Goal: Information Seeking & Learning: Learn about a topic

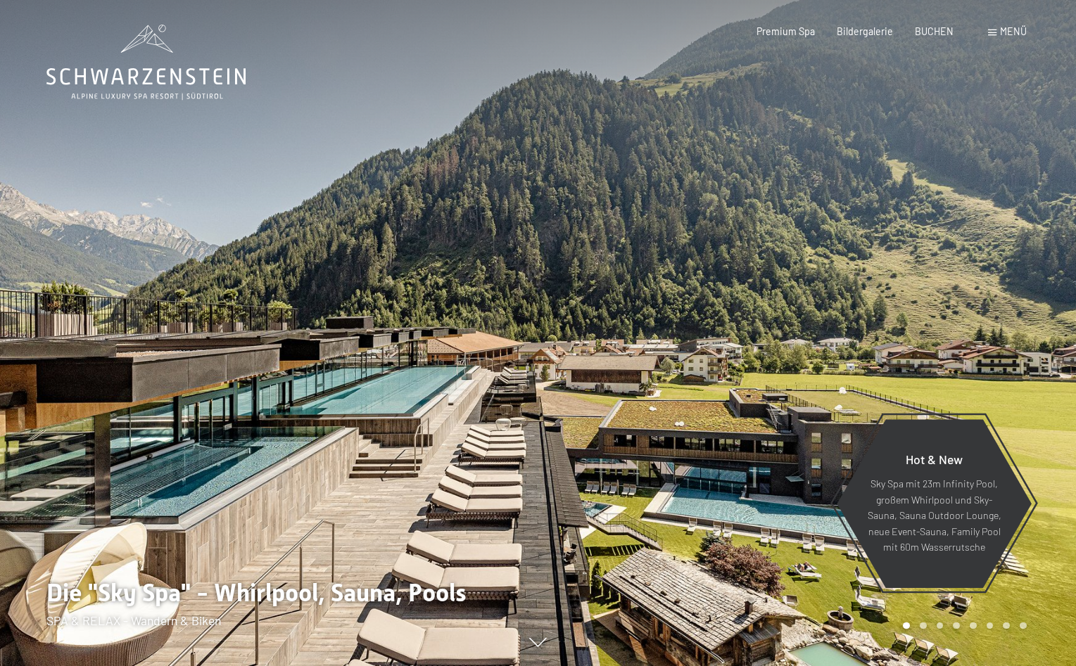
click at [994, 29] on div "Menü" at bounding box center [1007, 32] width 39 height 14
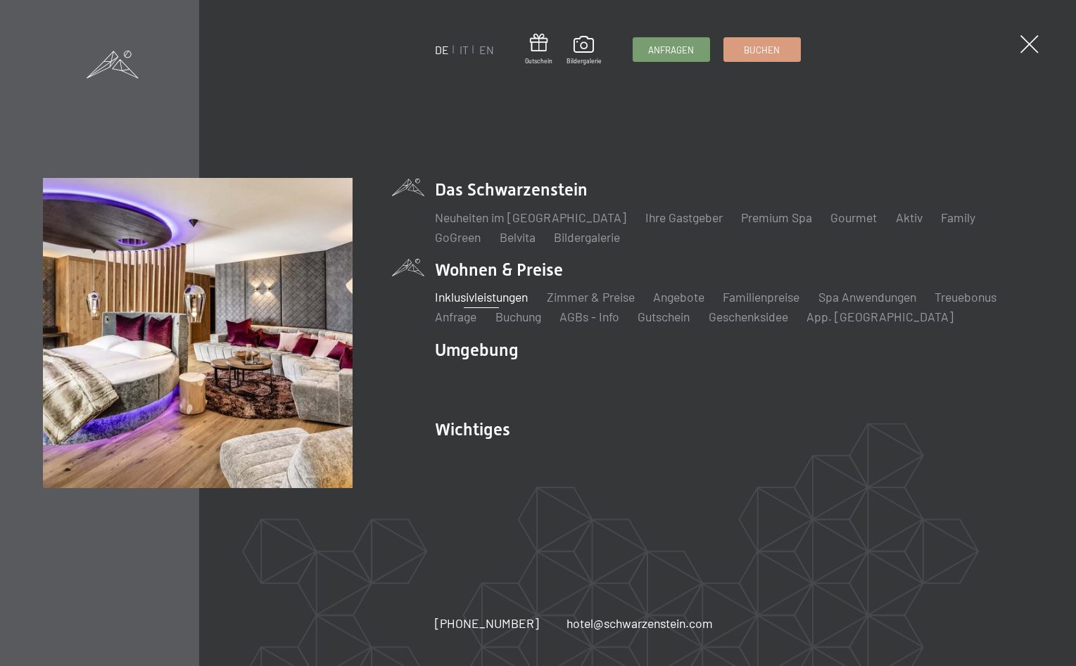
click at [486, 301] on link "Inklusivleistungen" at bounding box center [481, 296] width 93 height 15
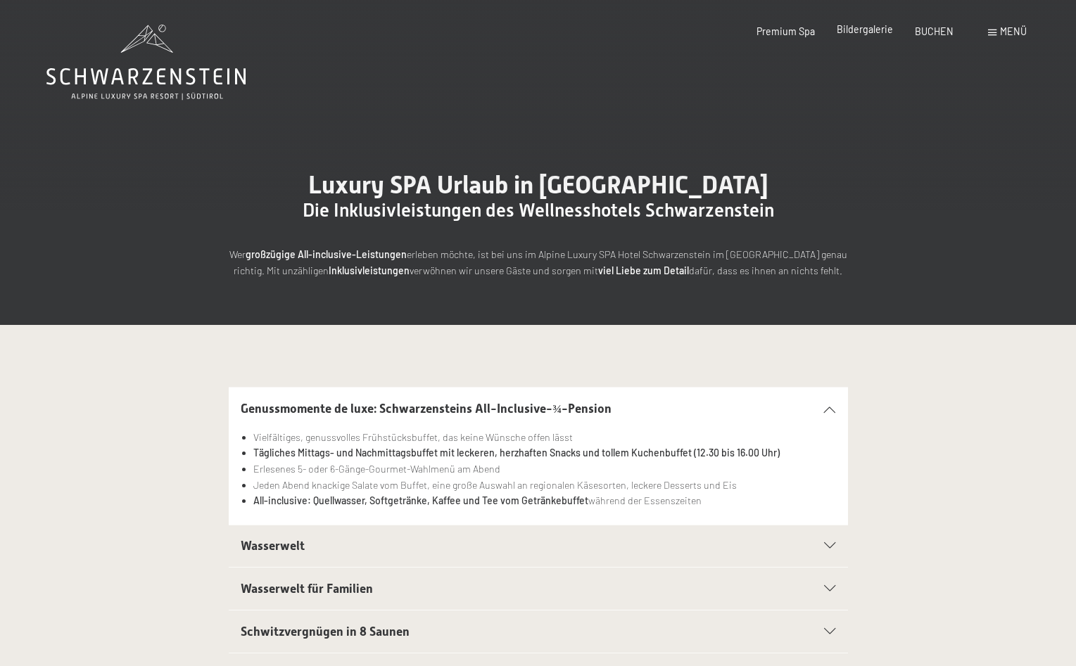
click at [872, 27] on span "Bildergalerie" at bounding box center [865, 29] width 56 height 12
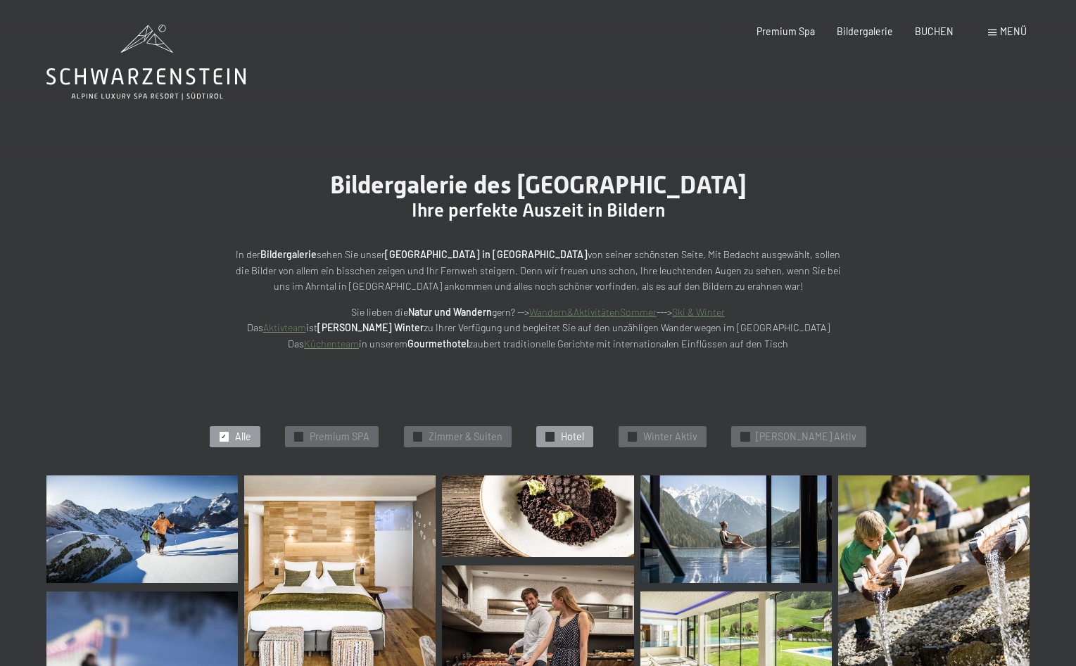
click at [584, 436] on span "Hotel" at bounding box center [572, 437] width 23 height 14
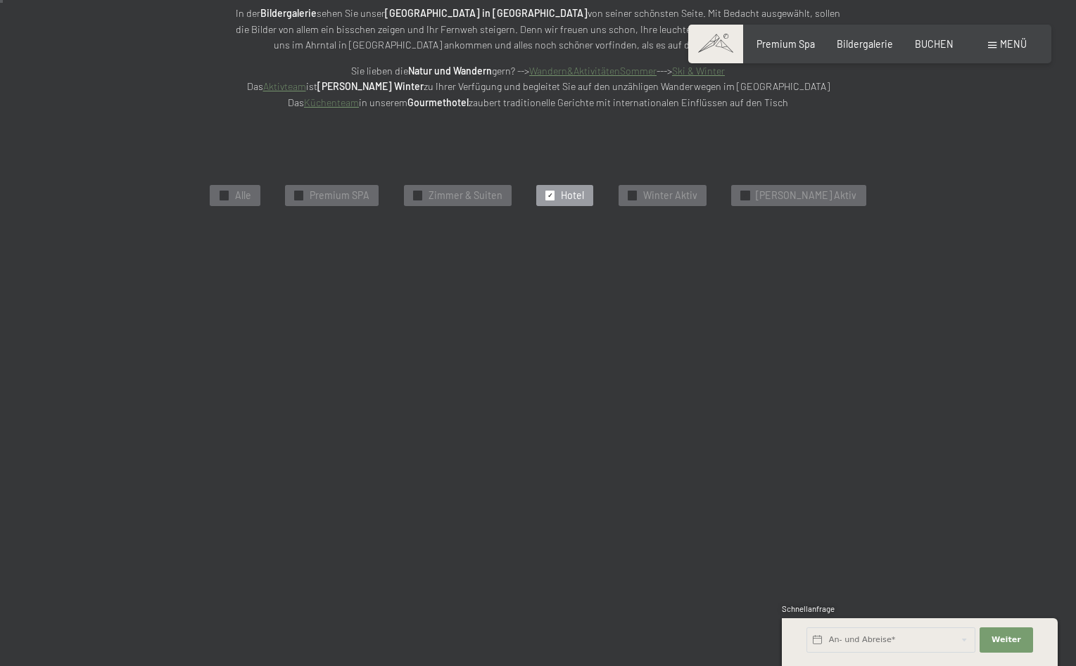
scroll to position [300, 0]
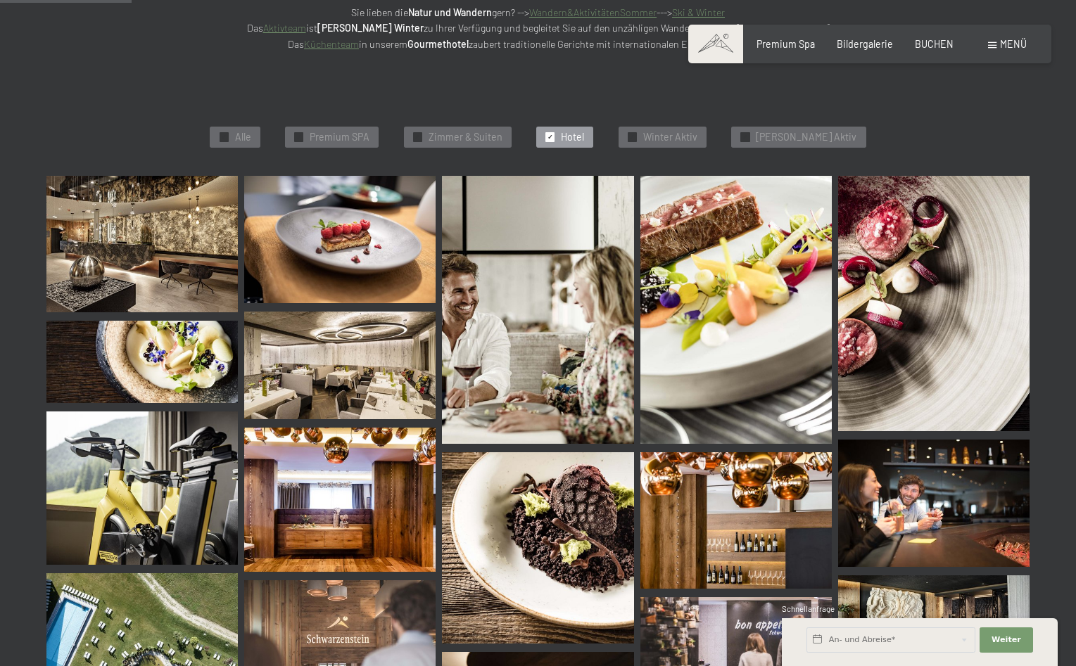
click at [366, 370] on img at bounding box center [339, 366] width 191 height 108
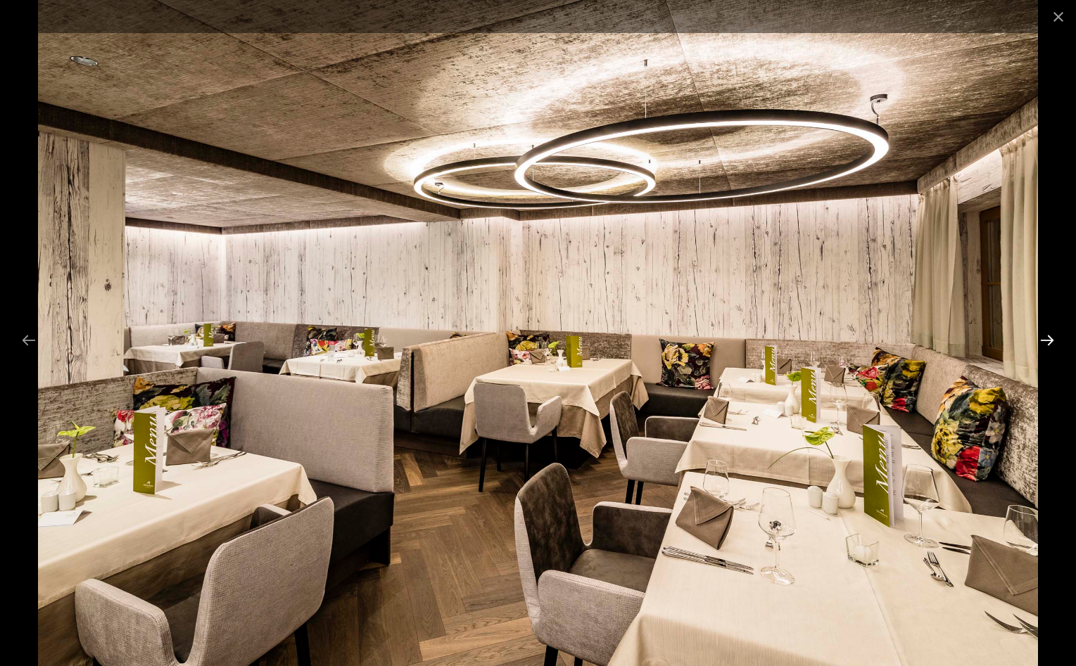
click at [1046, 340] on button "Next slide" at bounding box center [1047, 340] width 30 height 27
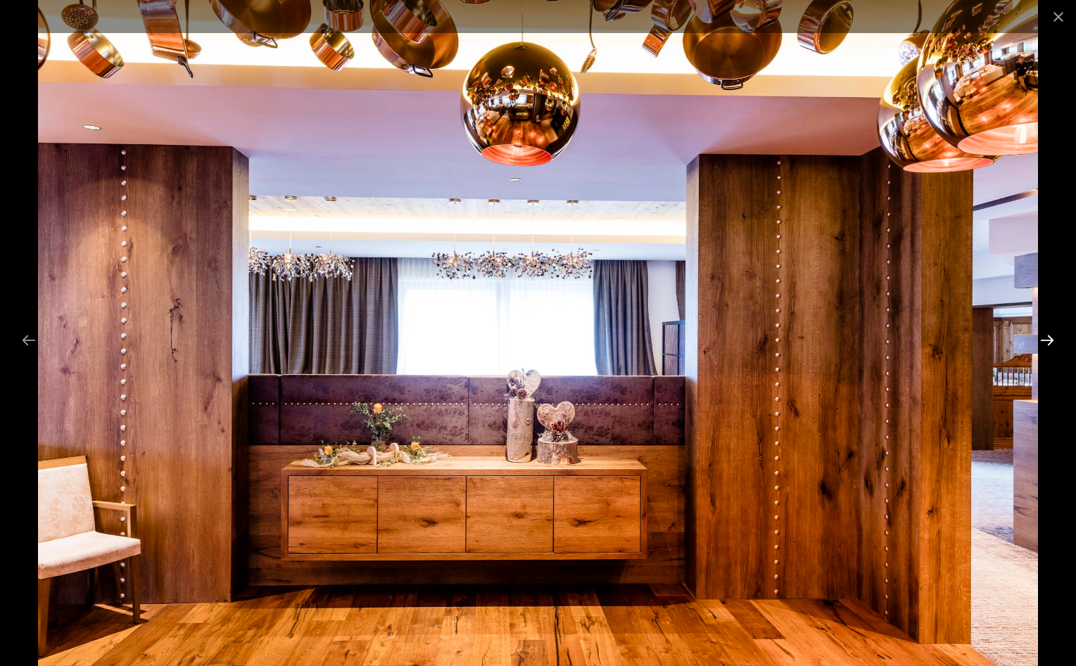
click at [1046, 340] on button "Next slide" at bounding box center [1047, 340] width 30 height 27
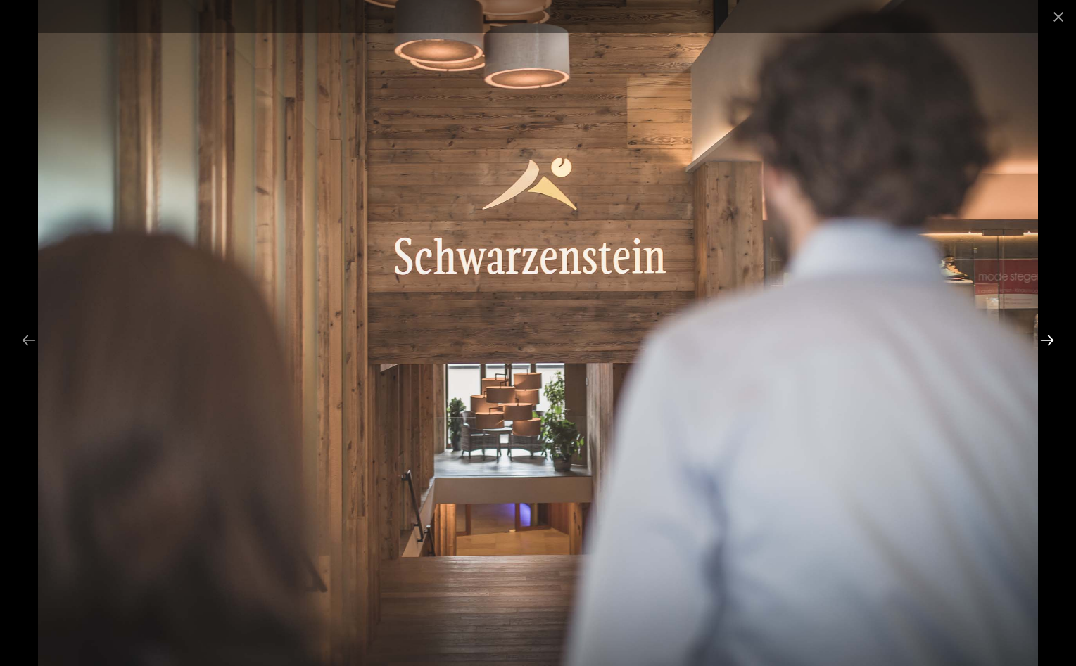
click at [1046, 340] on button "Next slide" at bounding box center [1047, 340] width 30 height 27
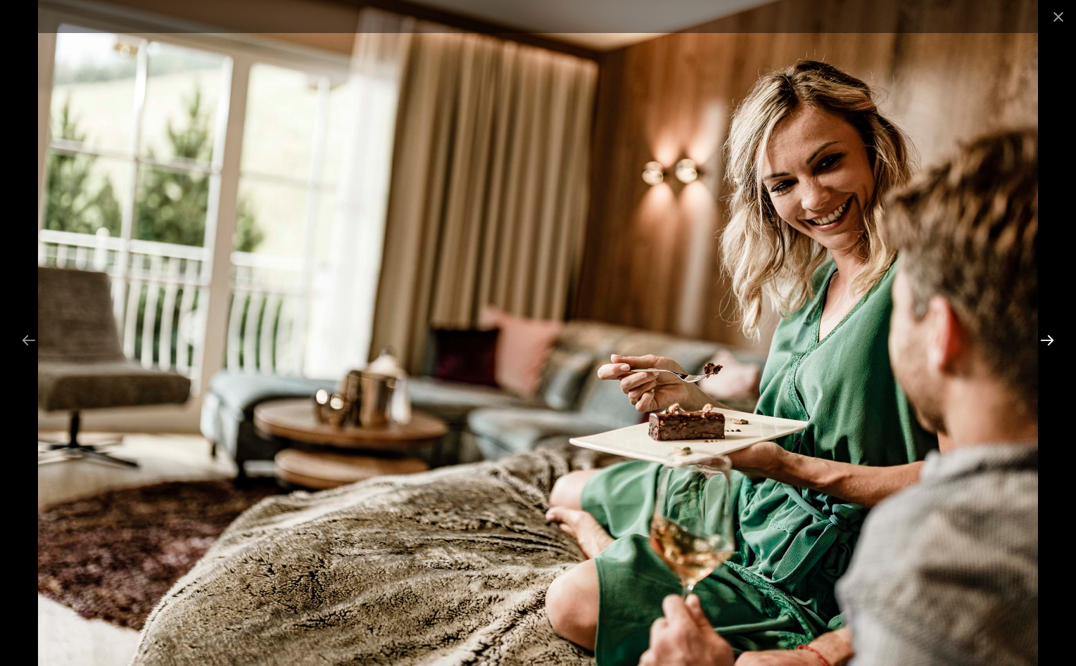
click at [1046, 340] on button "Next slide" at bounding box center [1047, 340] width 30 height 27
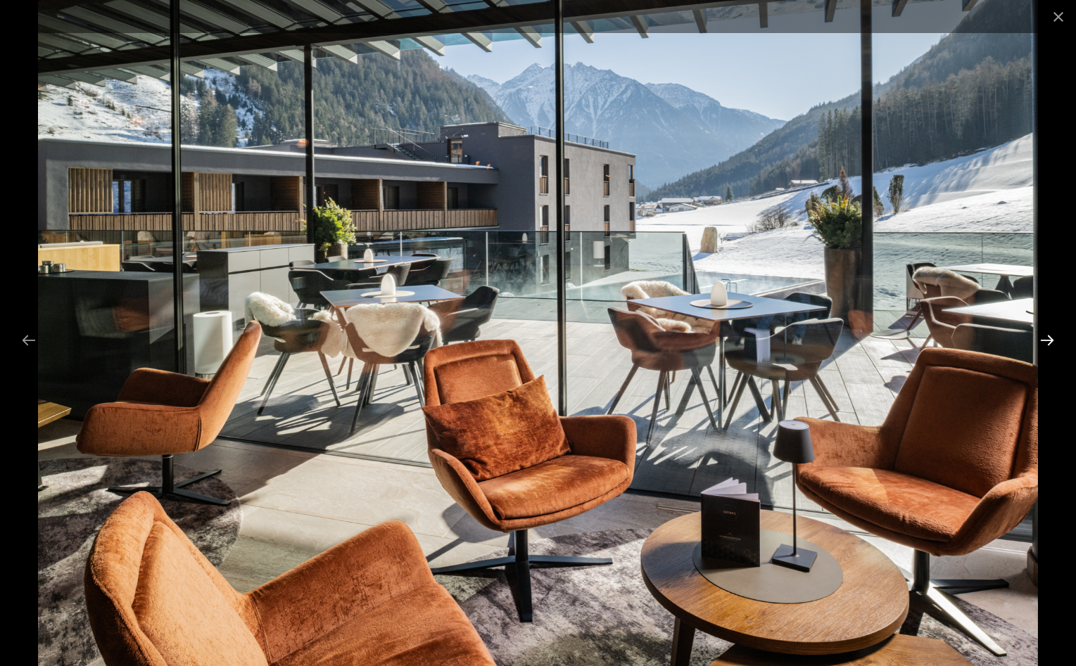
click at [1046, 340] on button "Next slide" at bounding box center [1047, 340] width 30 height 27
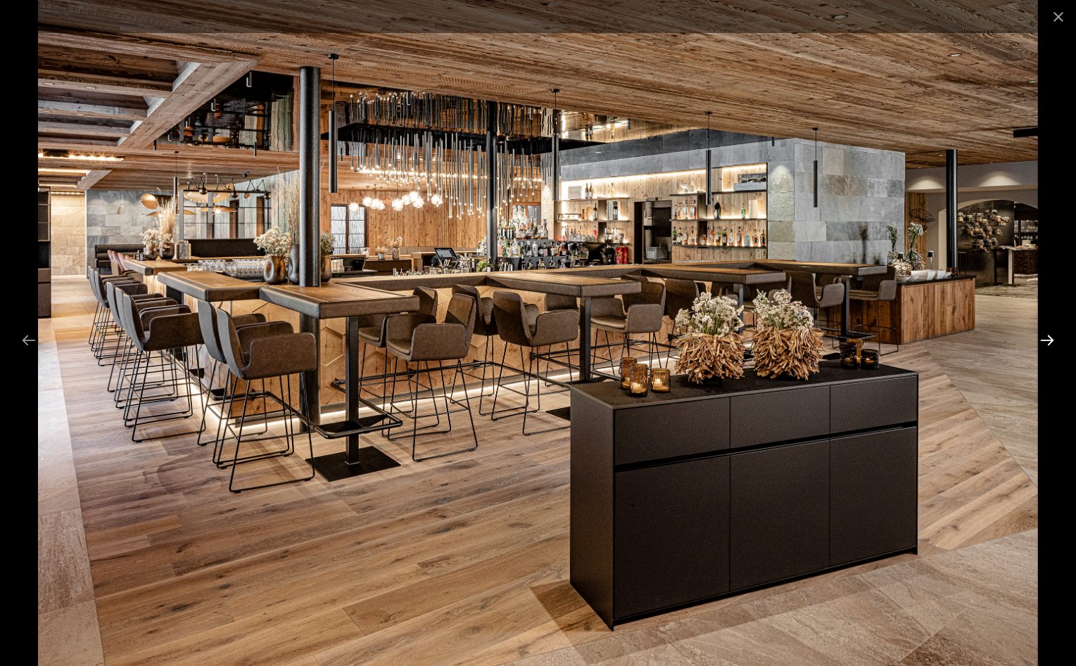
click at [1046, 340] on button "Next slide" at bounding box center [1047, 340] width 30 height 27
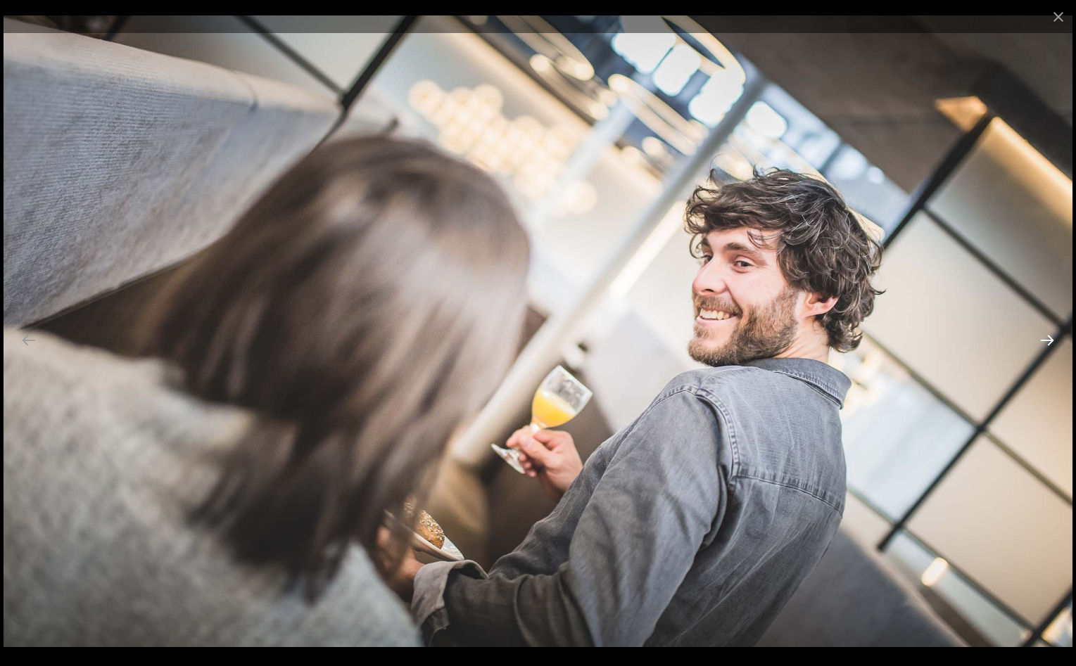
click at [1046, 340] on button "Next slide" at bounding box center [1047, 340] width 30 height 27
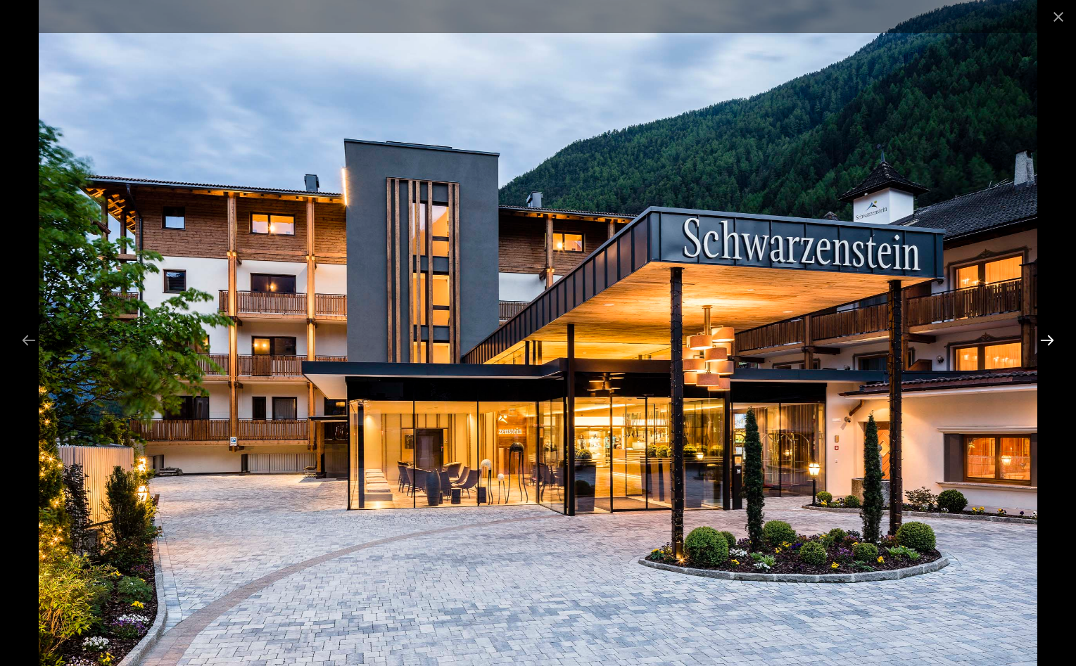
click at [1046, 340] on button "Next slide" at bounding box center [1047, 340] width 30 height 27
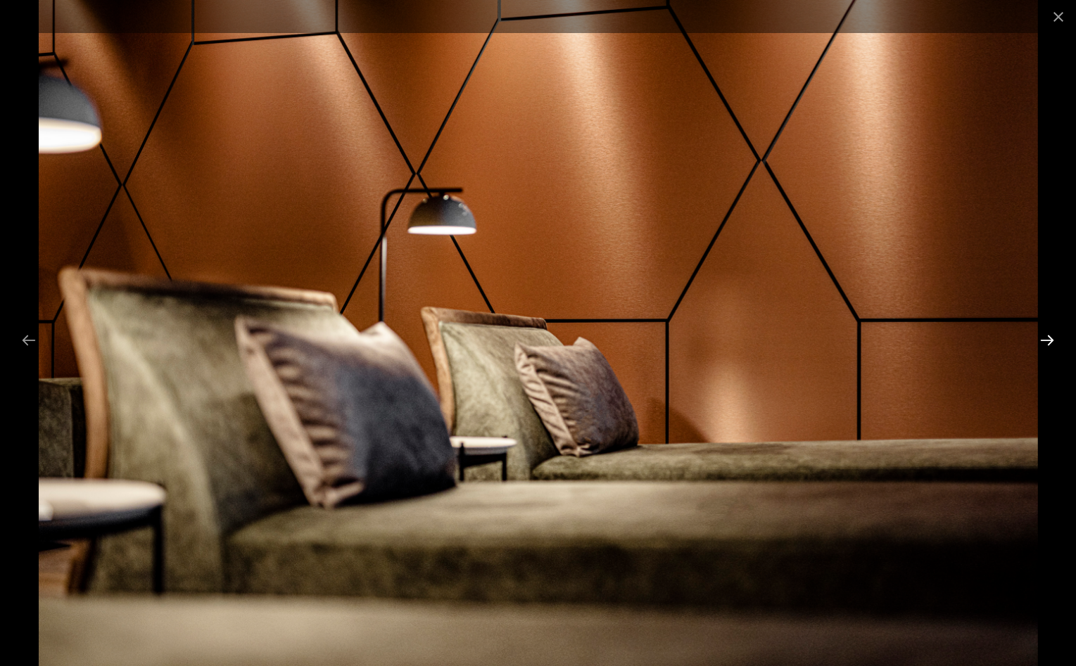
click at [1046, 340] on button "Next slide" at bounding box center [1047, 340] width 30 height 27
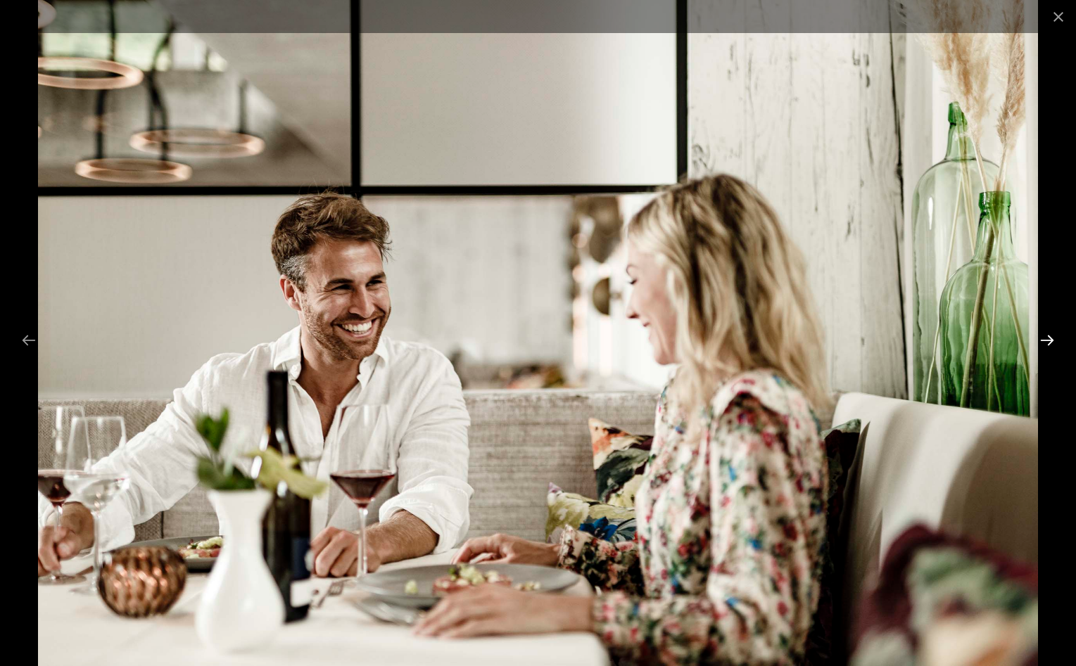
click at [1046, 340] on button "Next slide" at bounding box center [1047, 340] width 30 height 27
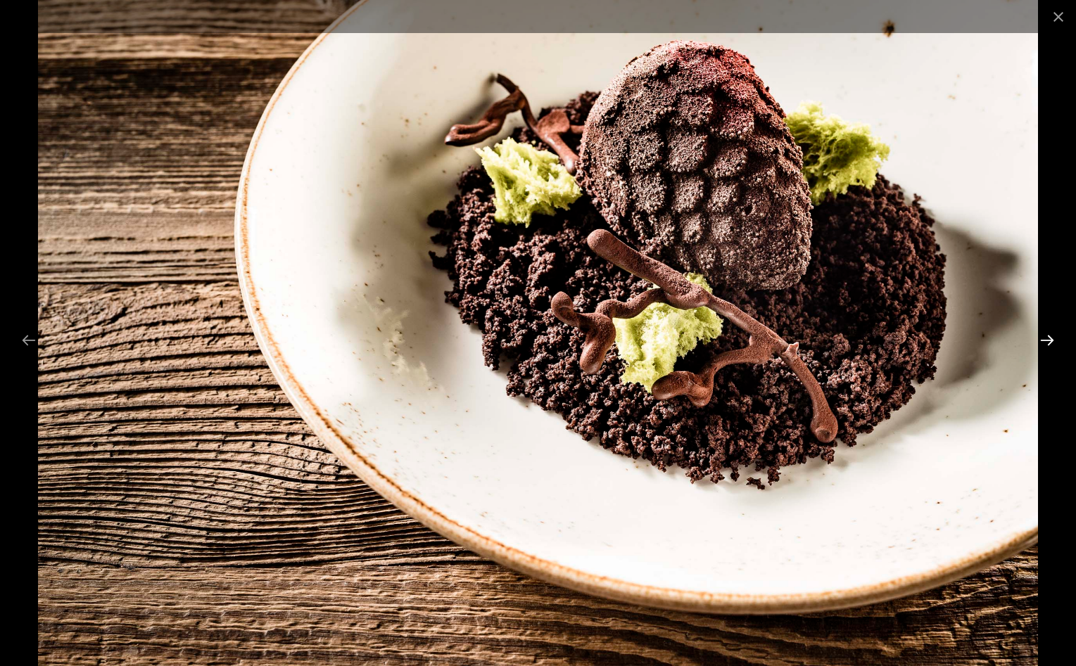
click at [1046, 340] on button "Next slide" at bounding box center [1047, 340] width 30 height 27
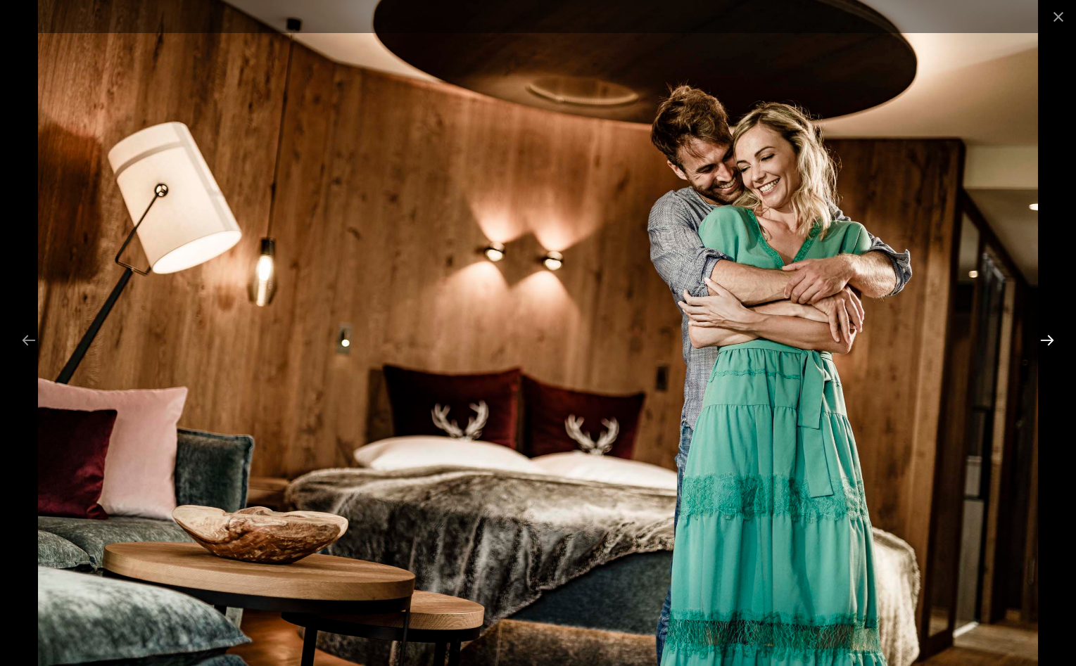
click at [1046, 340] on button "Next slide" at bounding box center [1047, 340] width 30 height 27
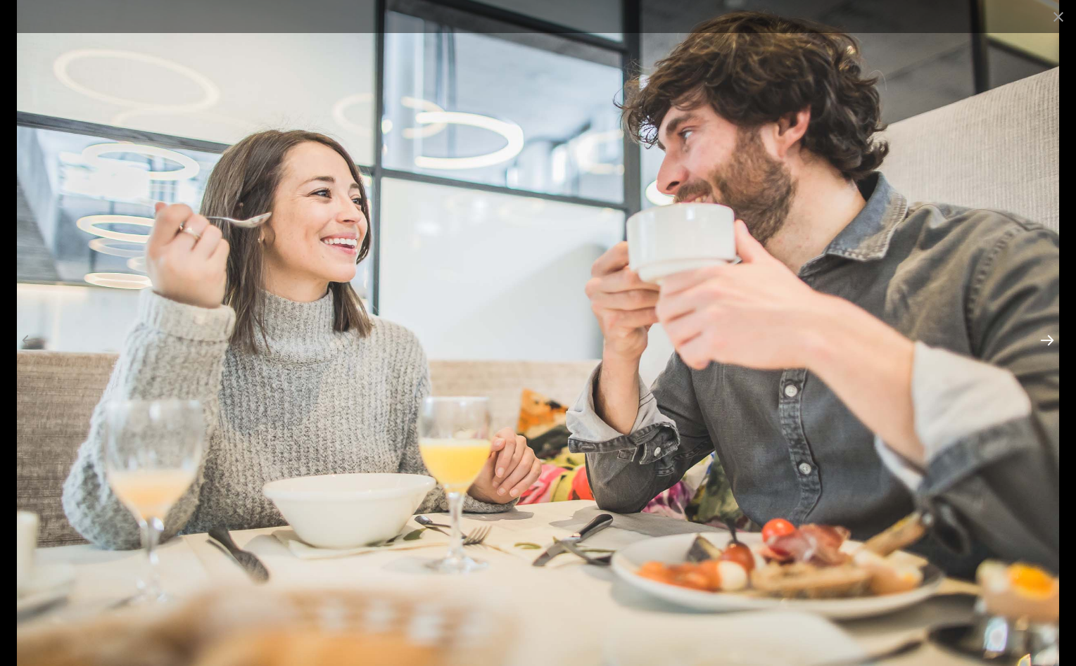
click at [1046, 340] on button "Next slide" at bounding box center [1047, 340] width 30 height 27
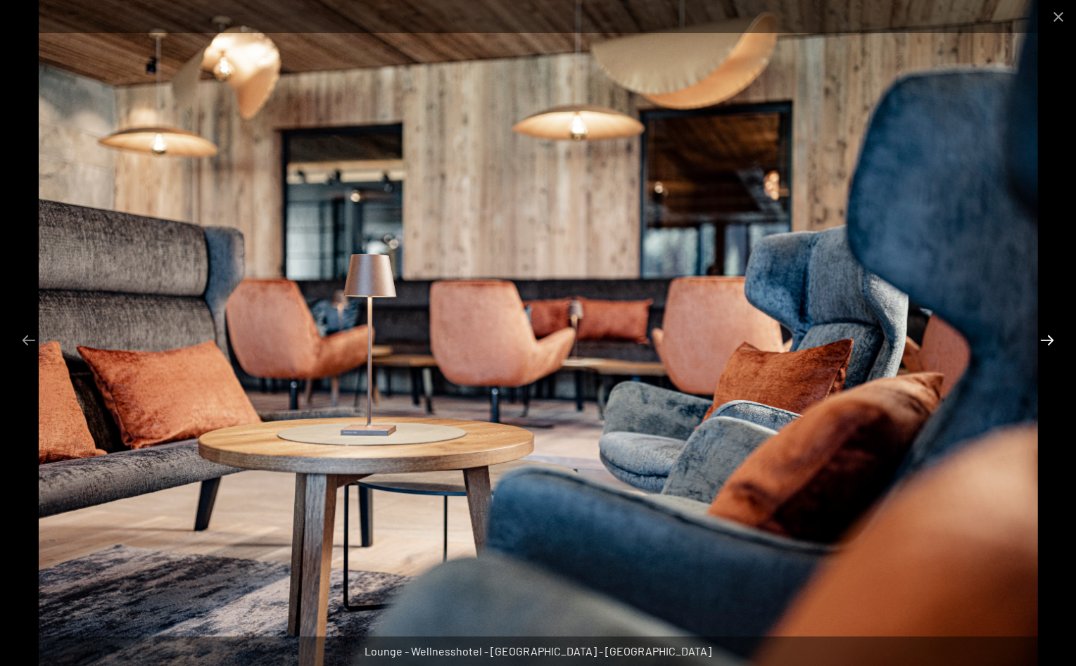
click at [1046, 340] on button "Next slide" at bounding box center [1047, 340] width 30 height 27
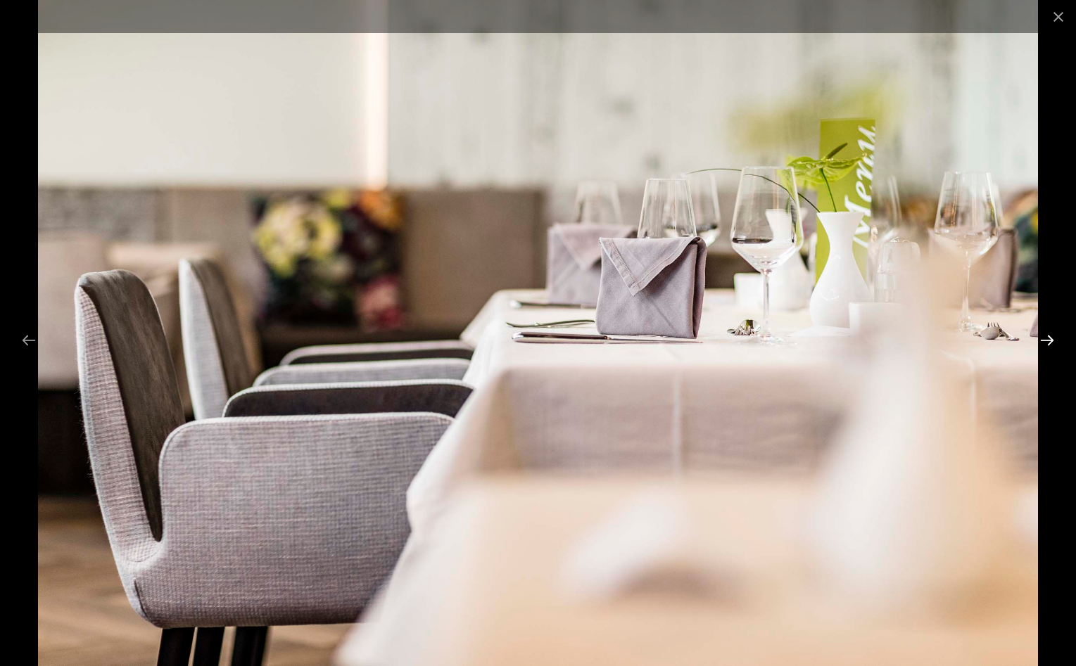
click at [1045, 336] on button "Next slide" at bounding box center [1047, 340] width 30 height 27
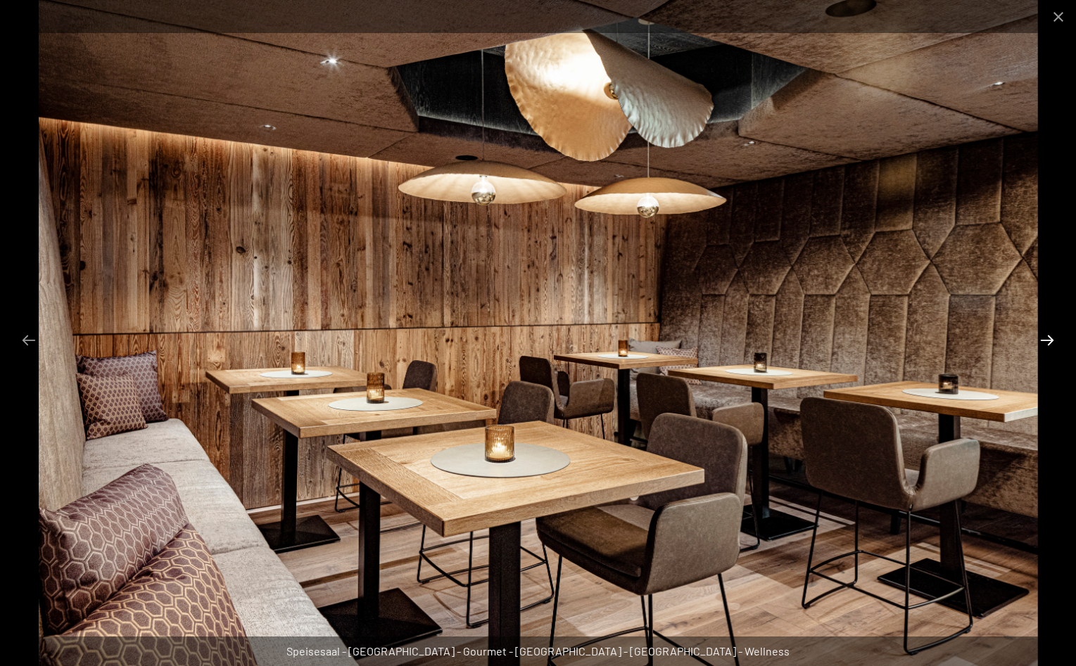
click at [1045, 336] on button "Next slide" at bounding box center [1047, 340] width 30 height 27
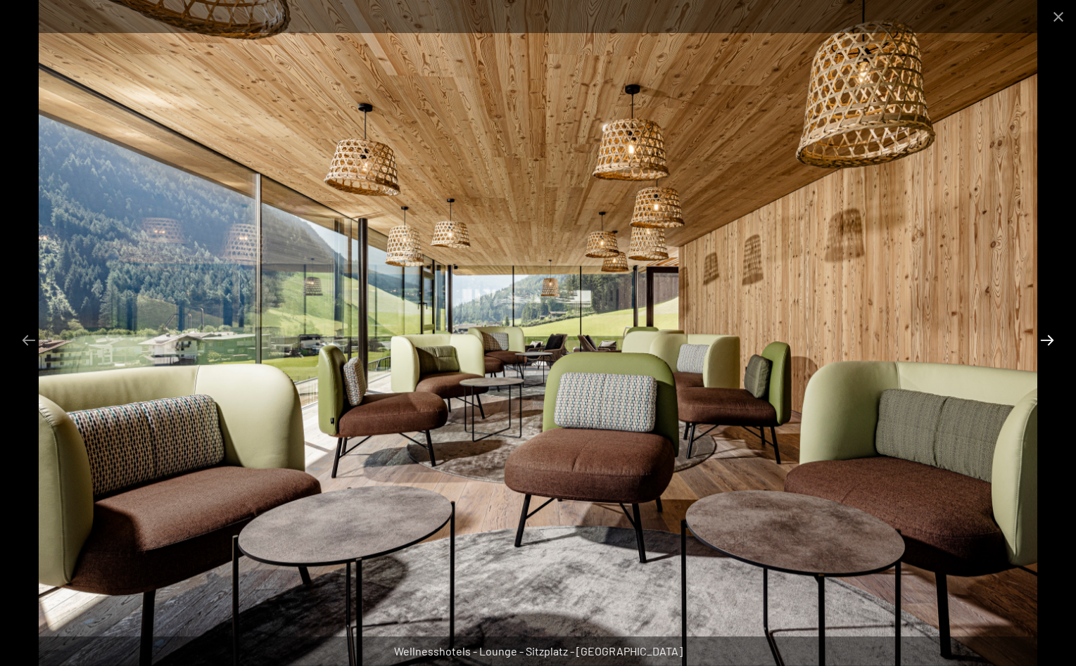
click at [1045, 336] on button "Next slide" at bounding box center [1047, 340] width 30 height 27
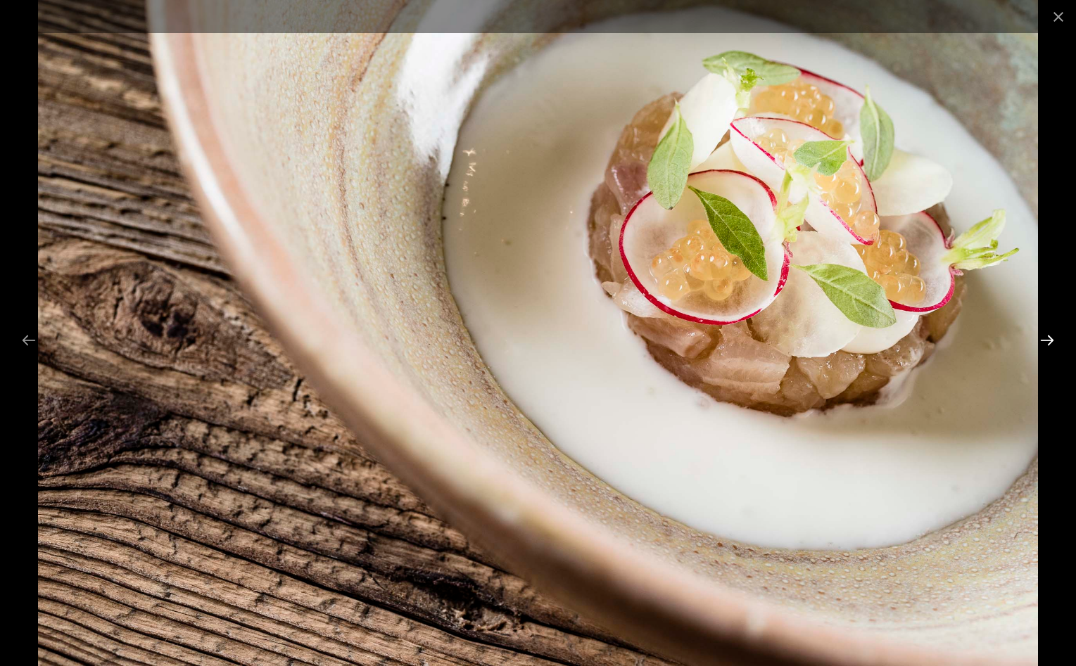
click at [1045, 336] on button "Next slide" at bounding box center [1047, 340] width 30 height 27
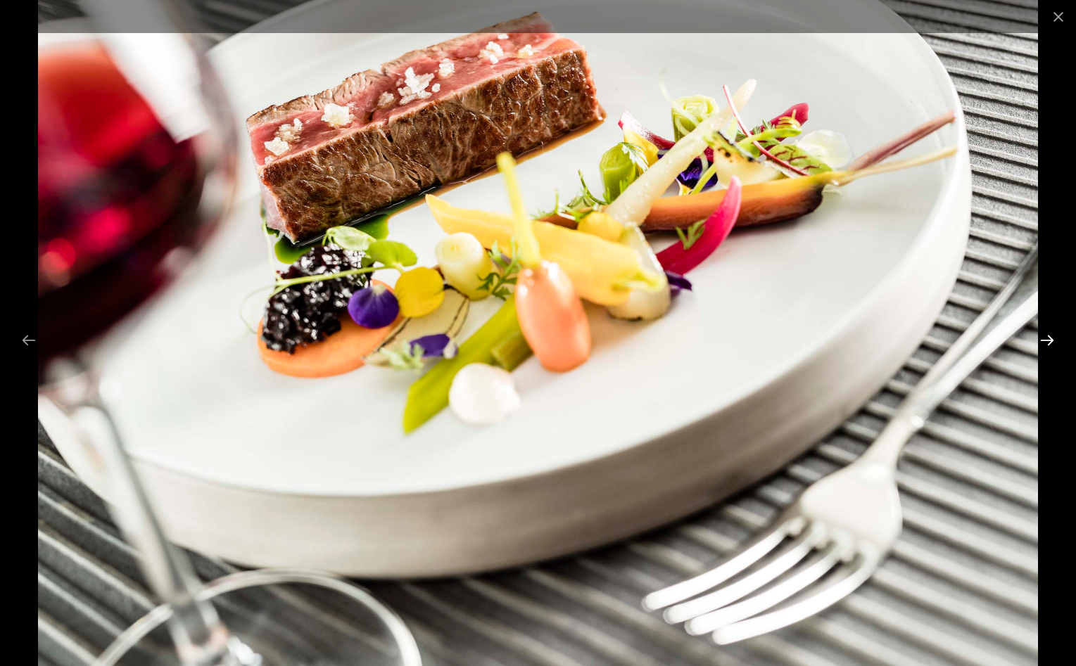
click at [1045, 336] on button "Next slide" at bounding box center [1047, 340] width 30 height 27
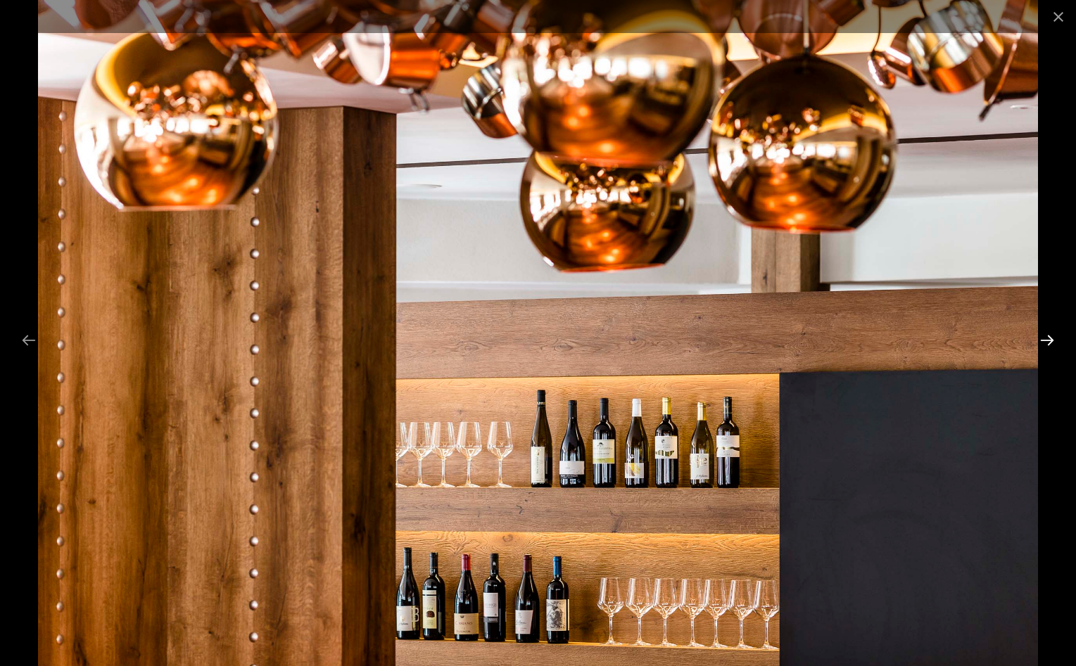
click at [1045, 336] on button "Next slide" at bounding box center [1047, 340] width 30 height 27
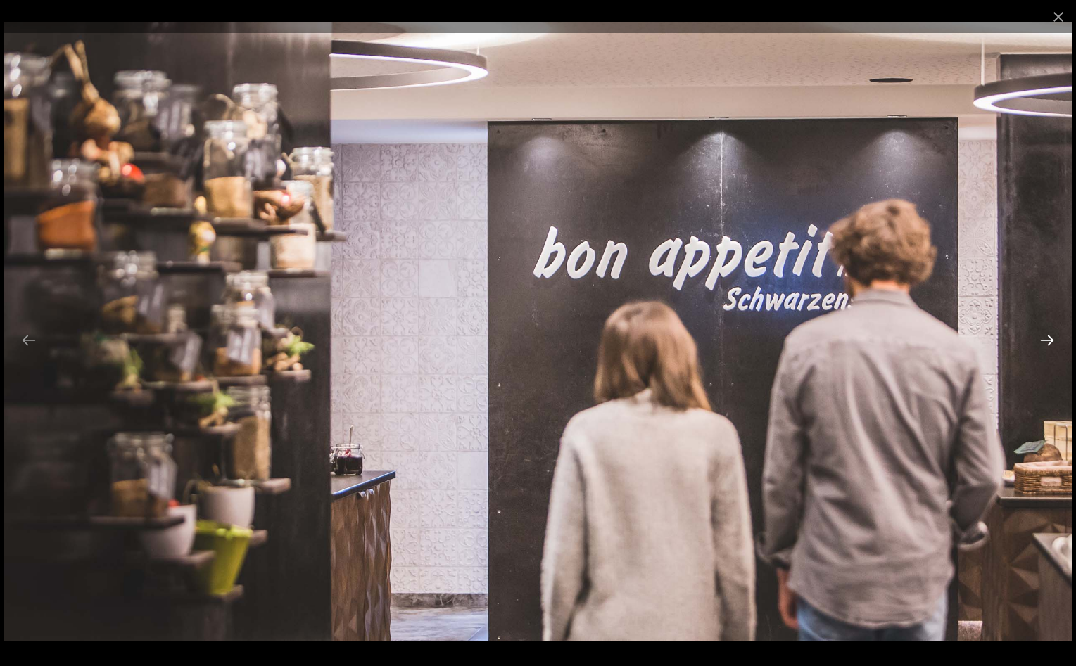
click at [1045, 336] on button "Next slide" at bounding box center [1047, 340] width 30 height 27
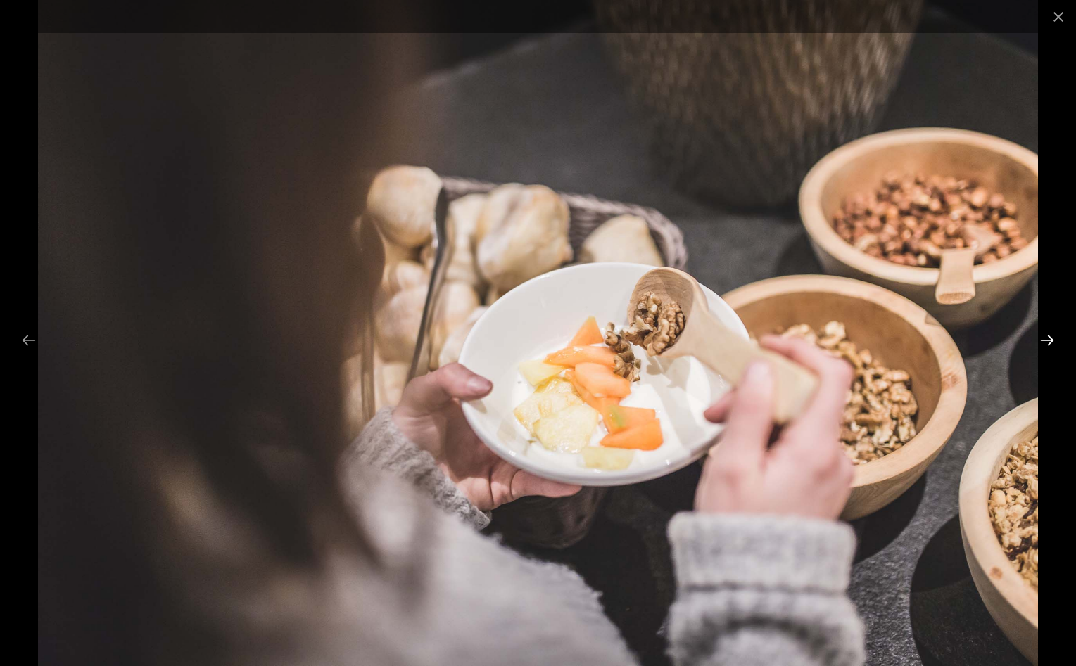
click at [1045, 336] on button "Next slide" at bounding box center [1047, 340] width 30 height 27
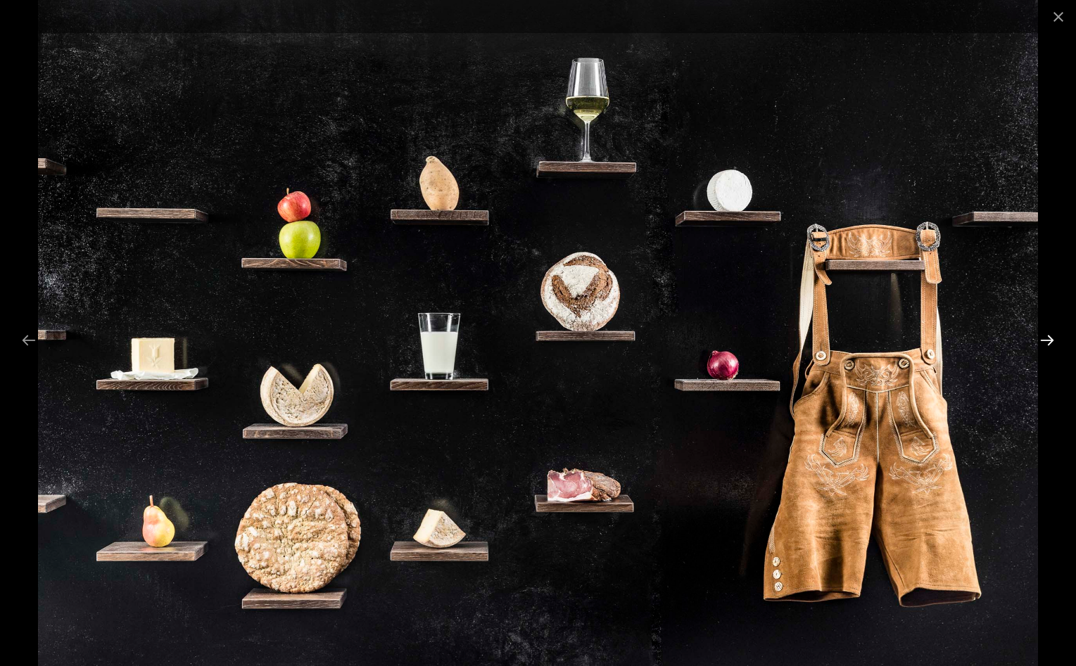
click at [1045, 336] on button "Next slide" at bounding box center [1047, 340] width 30 height 27
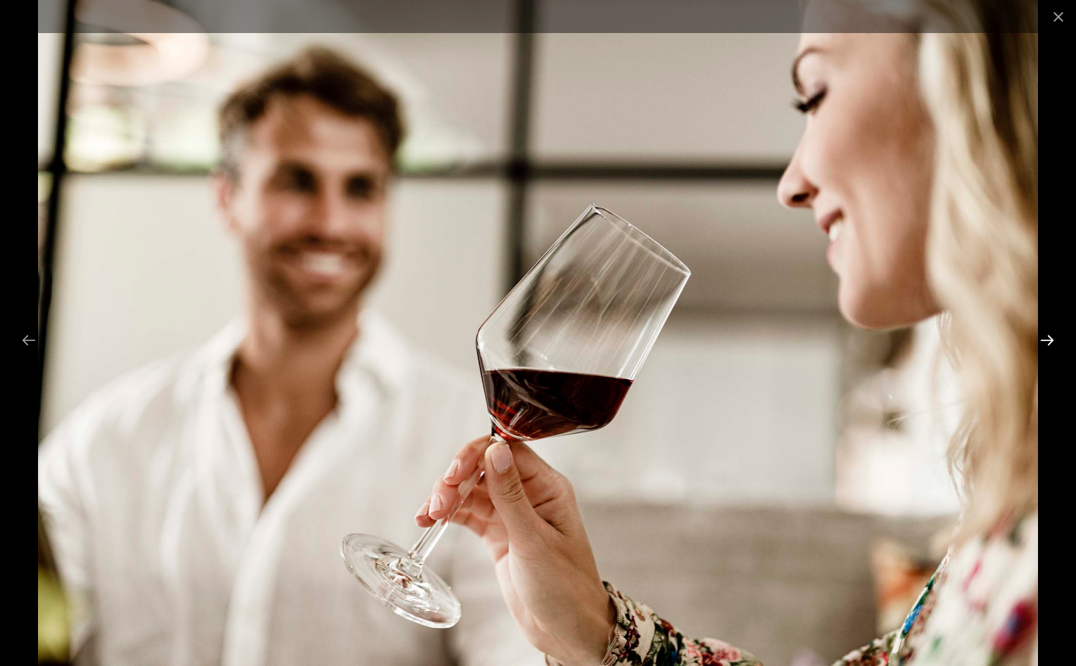
click at [1045, 336] on button "Next slide" at bounding box center [1047, 340] width 30 height 27
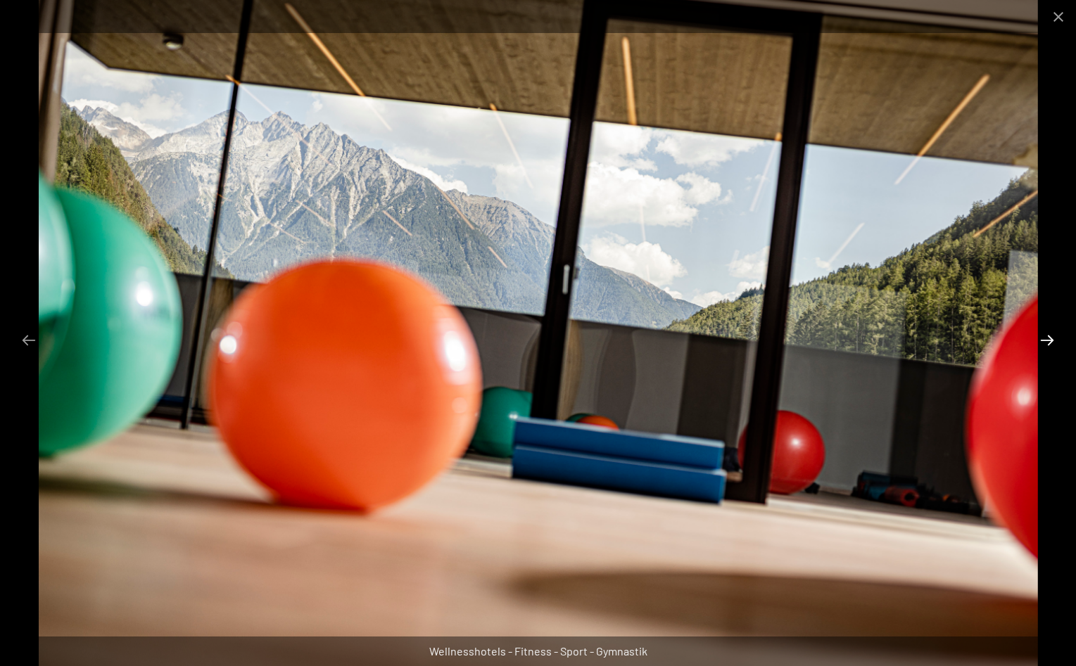
click at [1045, 336] on button "Next slide" at bounding box center [1047, 340] width 30 height 27
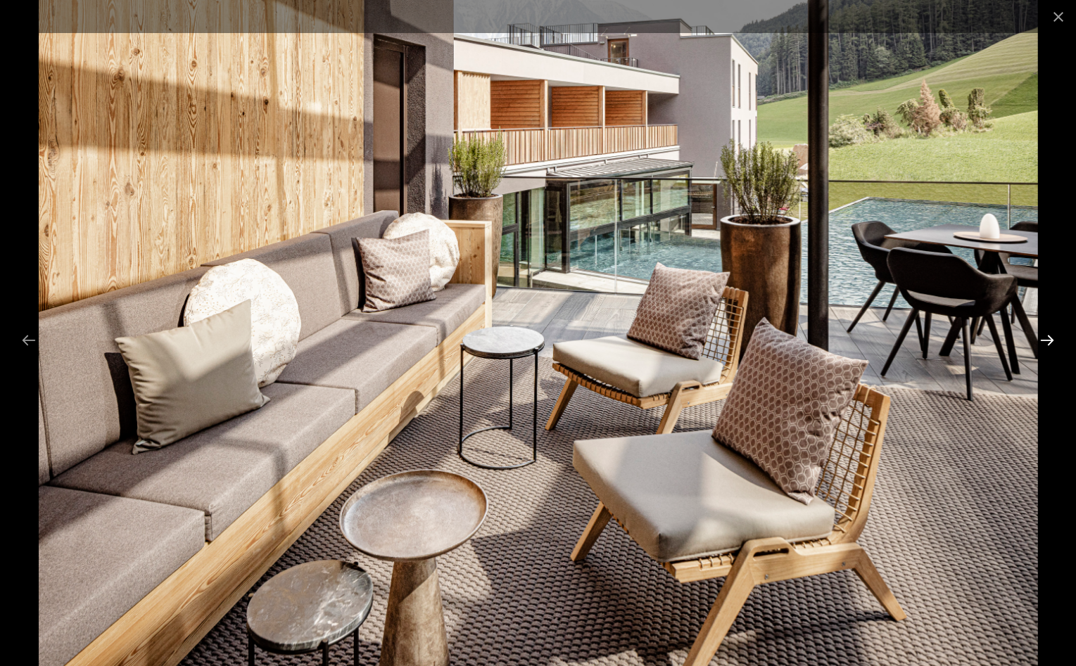
click at [1045, 336] on button "Next slide" at bounding box center [1047, 340] width 30 height 27
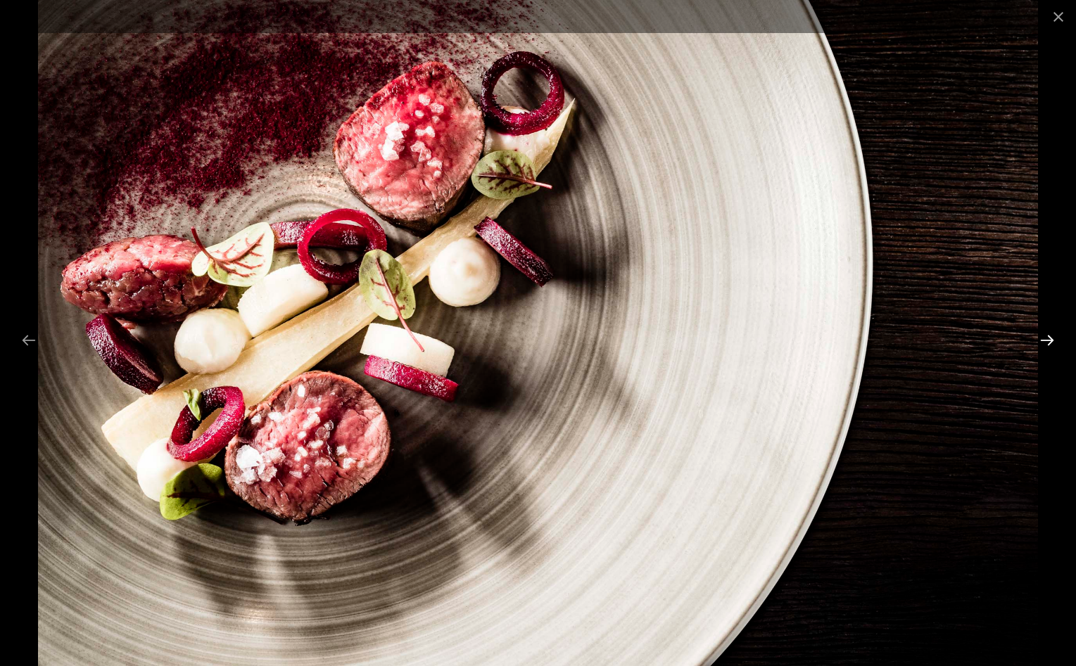
click at [1045, 336] on button "Next slide" at bounding box center [1047, 340] width 30 height 27
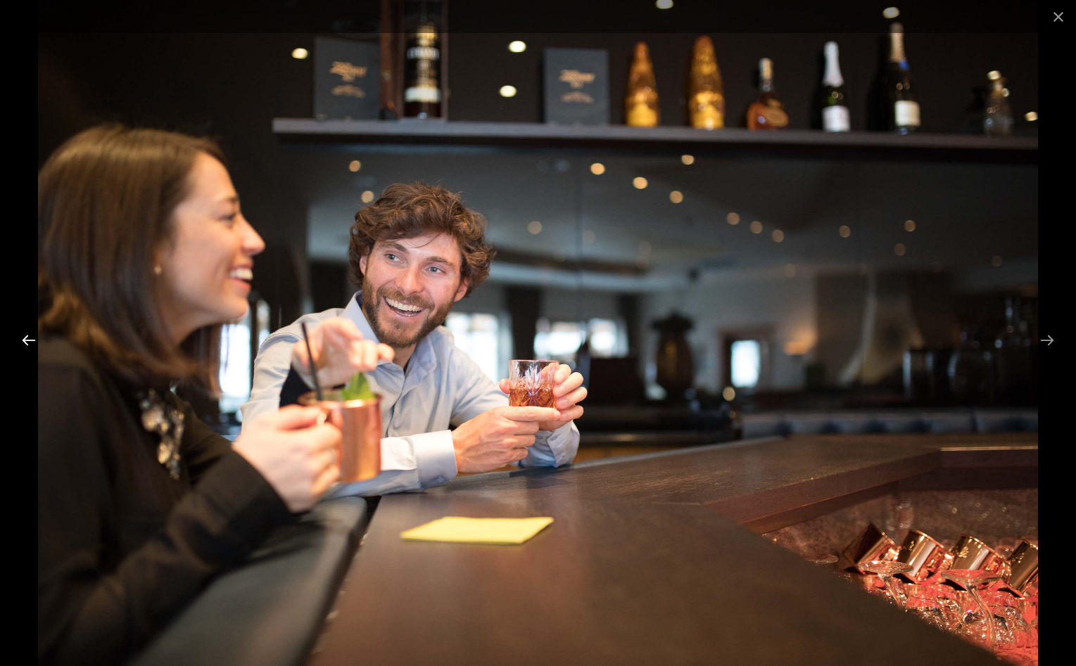
click at [27, 345] on button "Previous slide" at bounding box center [29, 340] width 30 height 27
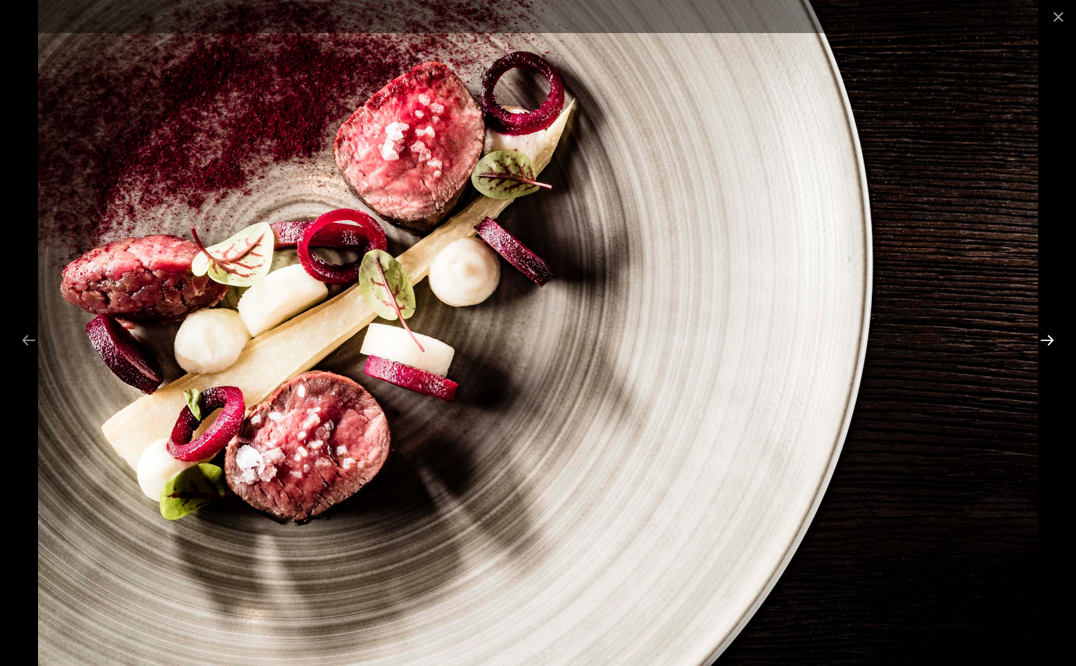
click at [1047, 341] on button "Next slide" at bounding box center [1047, 340] width 30 height 27
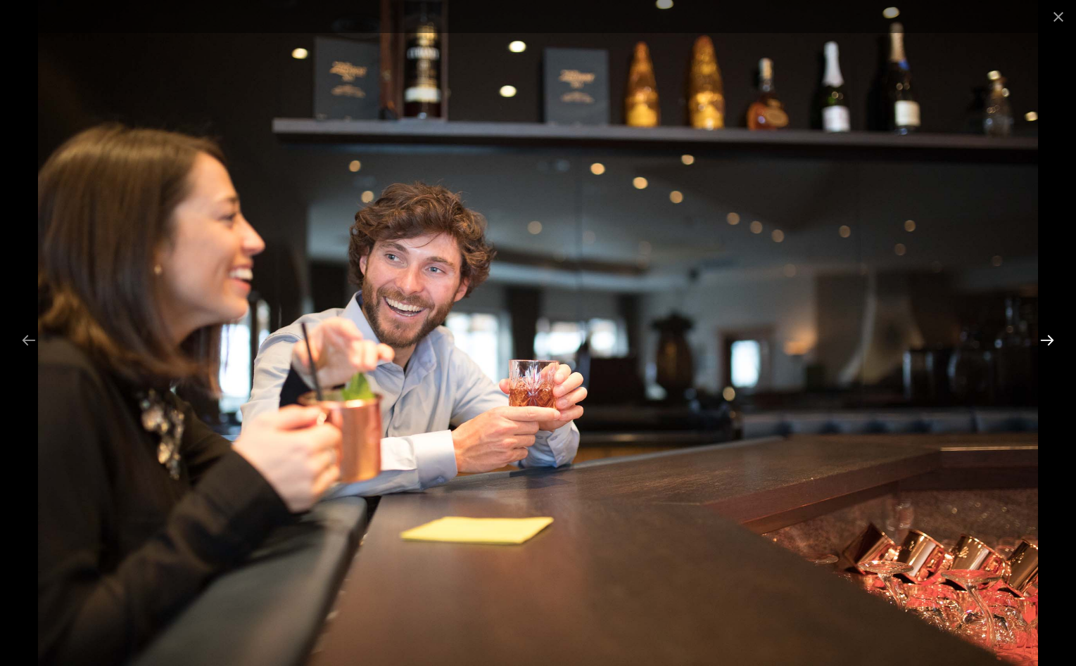
click at [1047, 341] on button "Next slide" at bounding box center [1047, 340] width 30 height 27
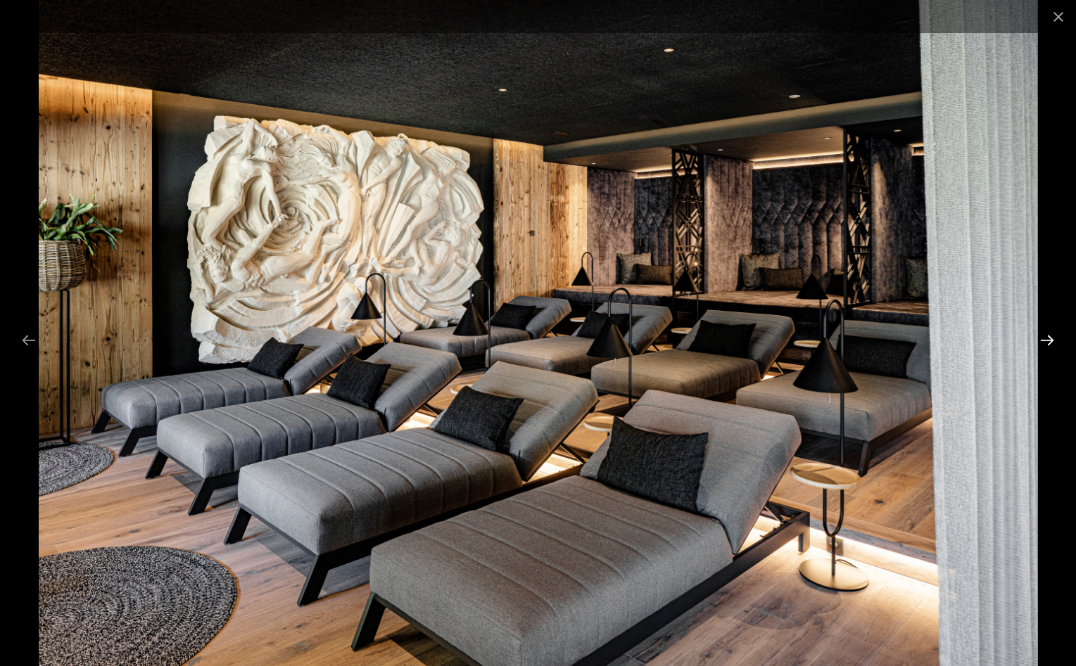
click at [1047, 341] on button "Next slide" at bounding box center [1047, 340] width 30 height 27
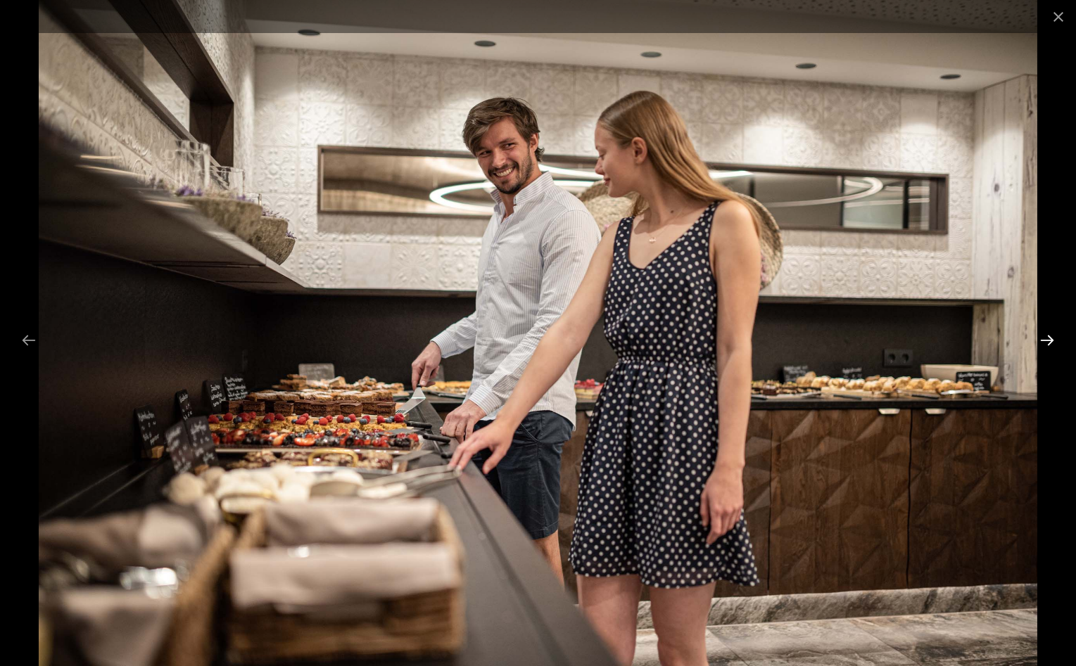
click at [1047, 341] on button "Next slide" at bounding box center [1047, 340] width 30 height 27
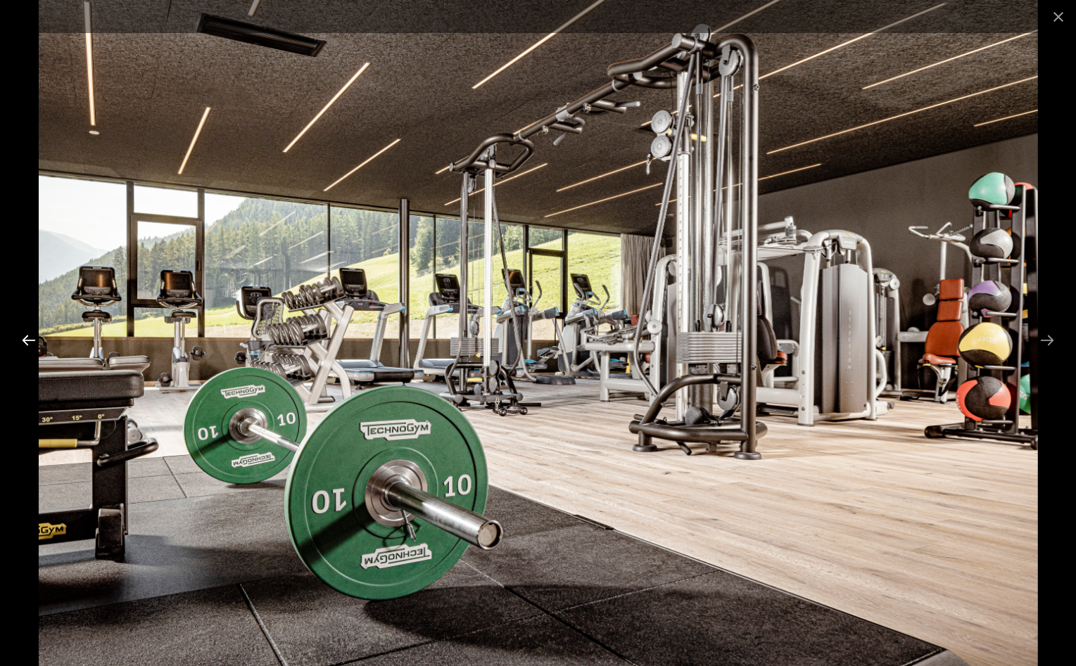
click at [30, 341] on button "Previous slide" at bounding box center [29, 340] width 30 height 27
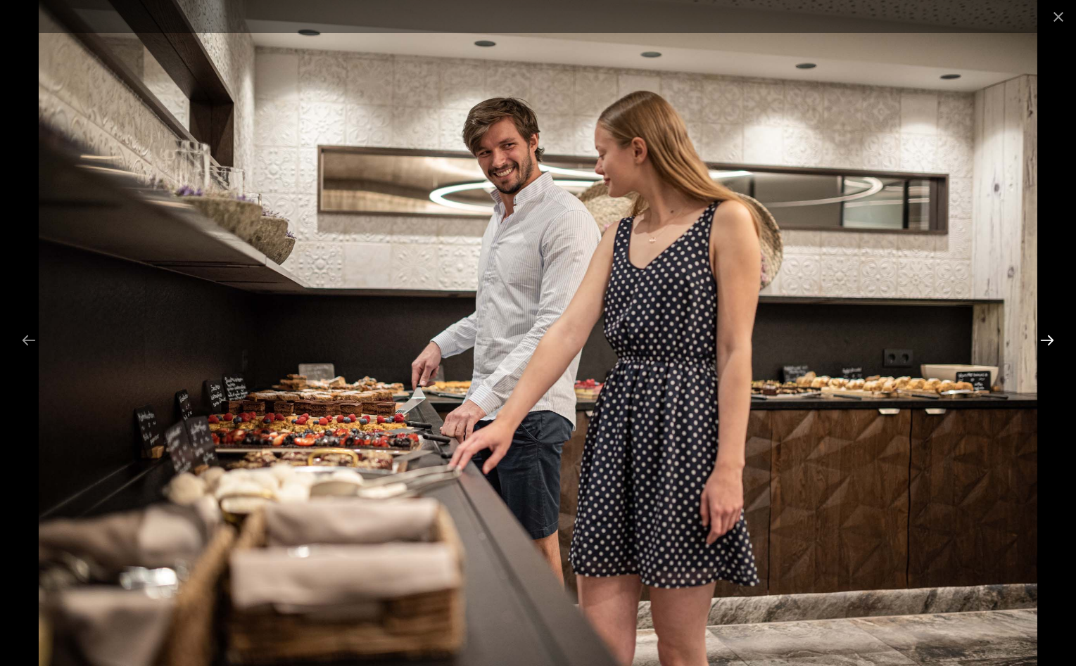
click at [1049, 341] on button "Next slide" at bounding box center [1047, 340] width 30 height 27
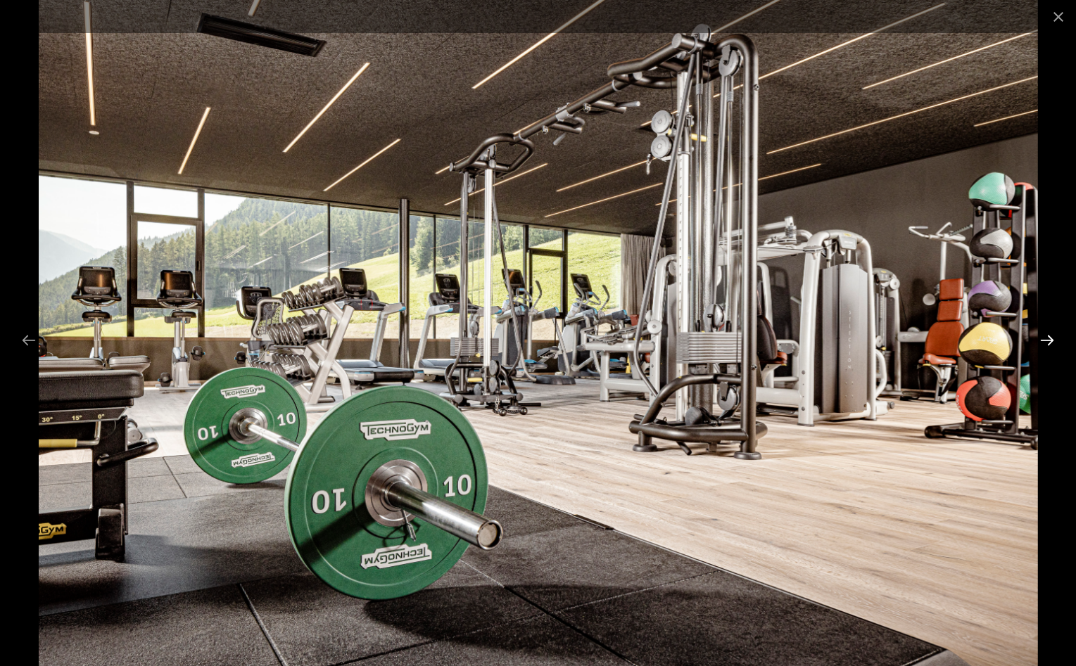
click at [1049, 341] on button "Next slide" at bounding box center [1047, 340] width 30 height 27
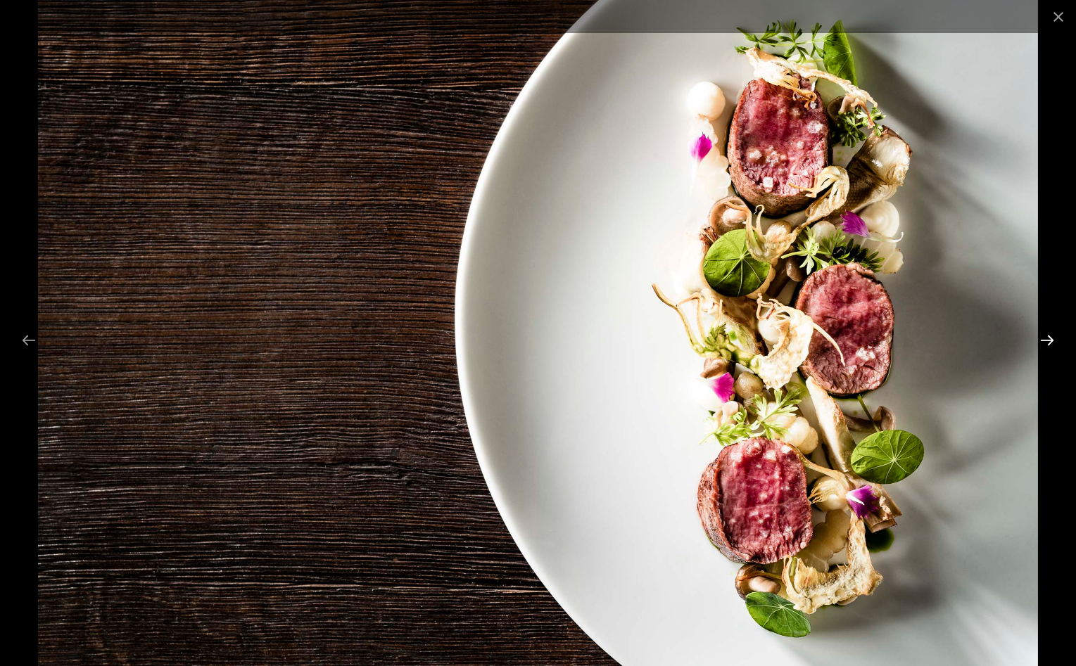
click at [1049, 341] on button "Next slide" at bounding box center [1047, 340] width 30 height 27
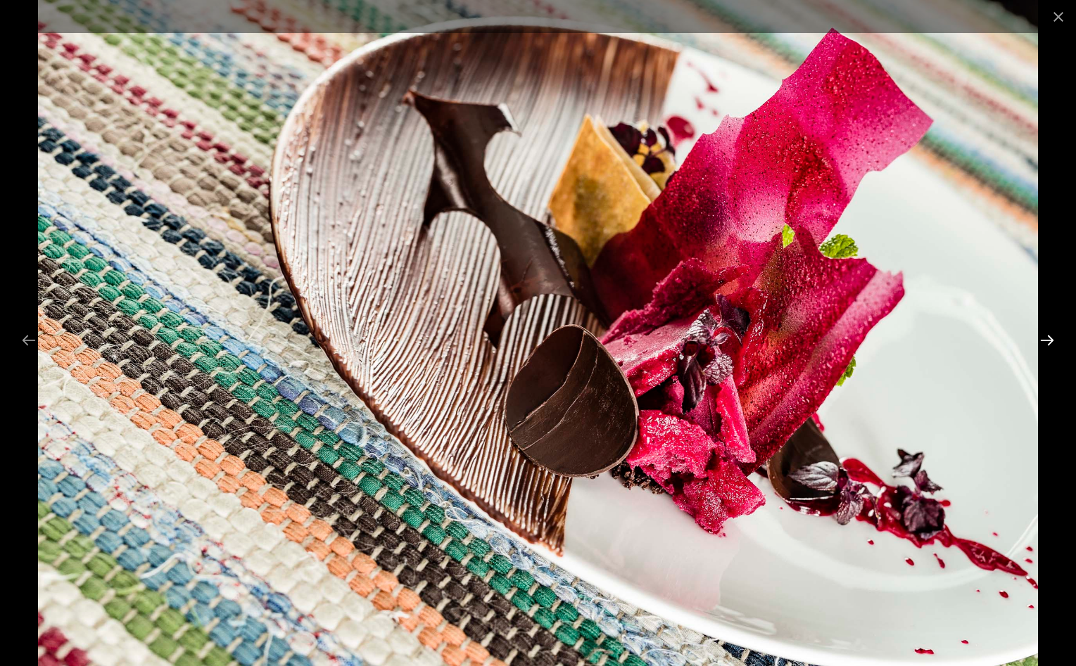
click at [1049, 341] on button "Next slide" at bounding box center [1047, 340] width 30 height 27
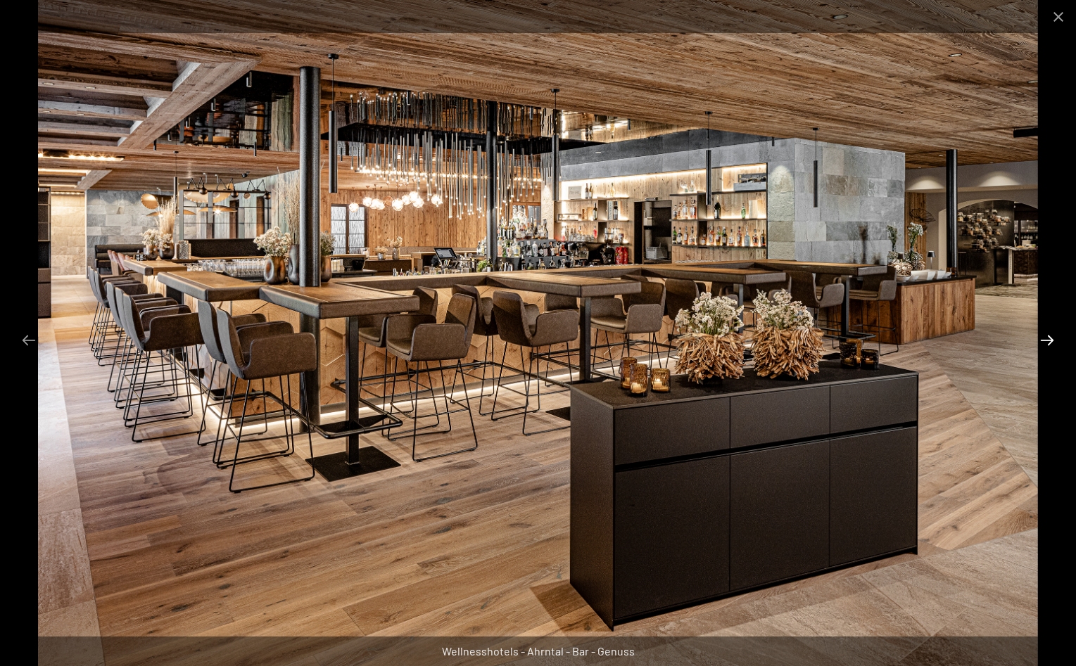
click at [1049, 341] on button "Next slide" at bounding box center [1047, 340] width 30 height 27
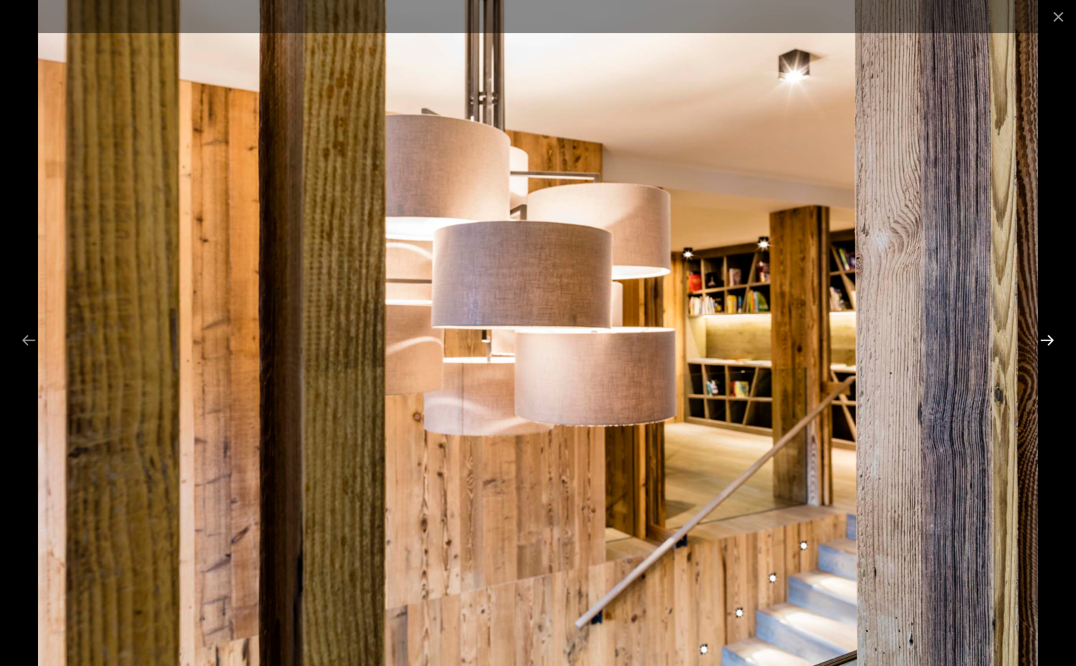
click at [1049, 341] on button "Next slide" at bounding box center [1047, 340] width 30 height 27
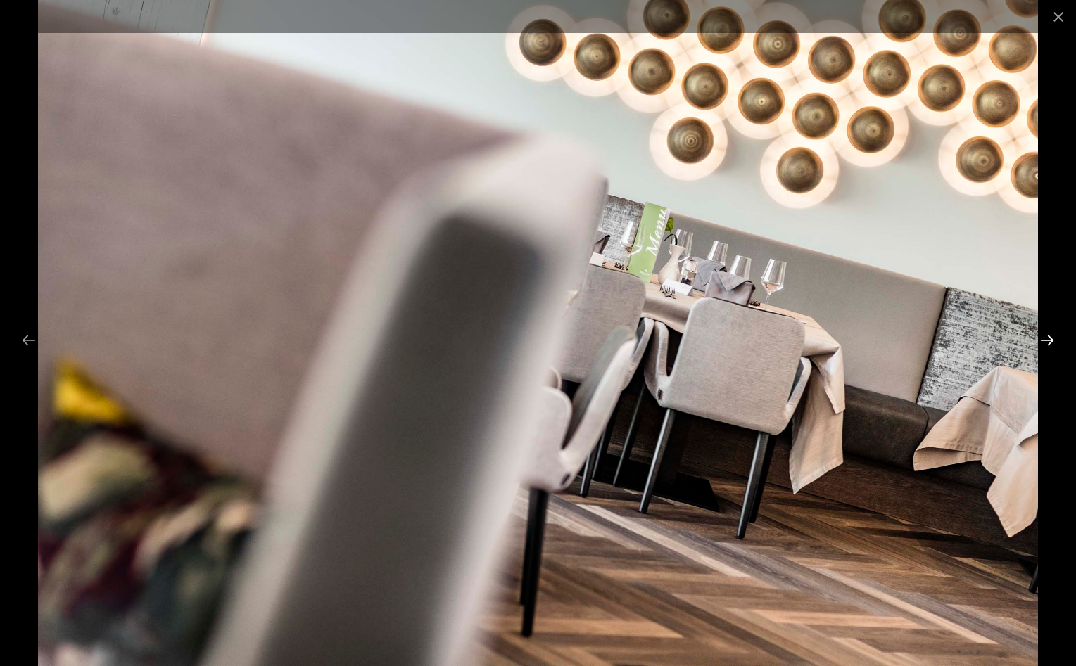
click at [1049, 341] on button "Next slide" at bounding box center [1047, 340] width 30 height 27
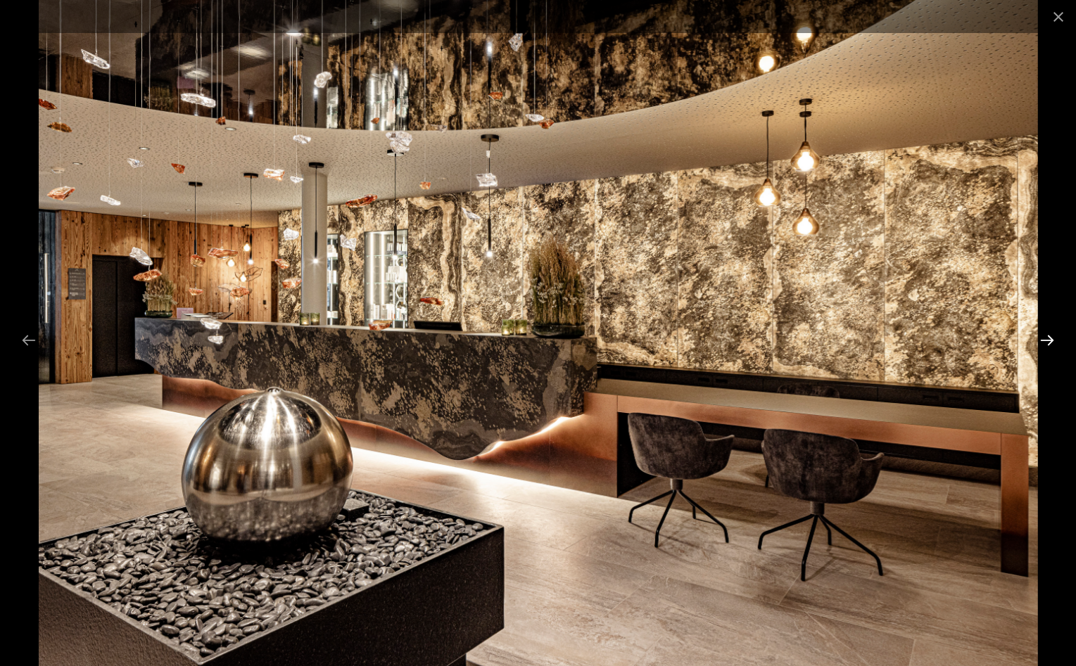
click at [1049, 341] on button "Next slide" at bounding box center [1047, 340] width 30 height 27
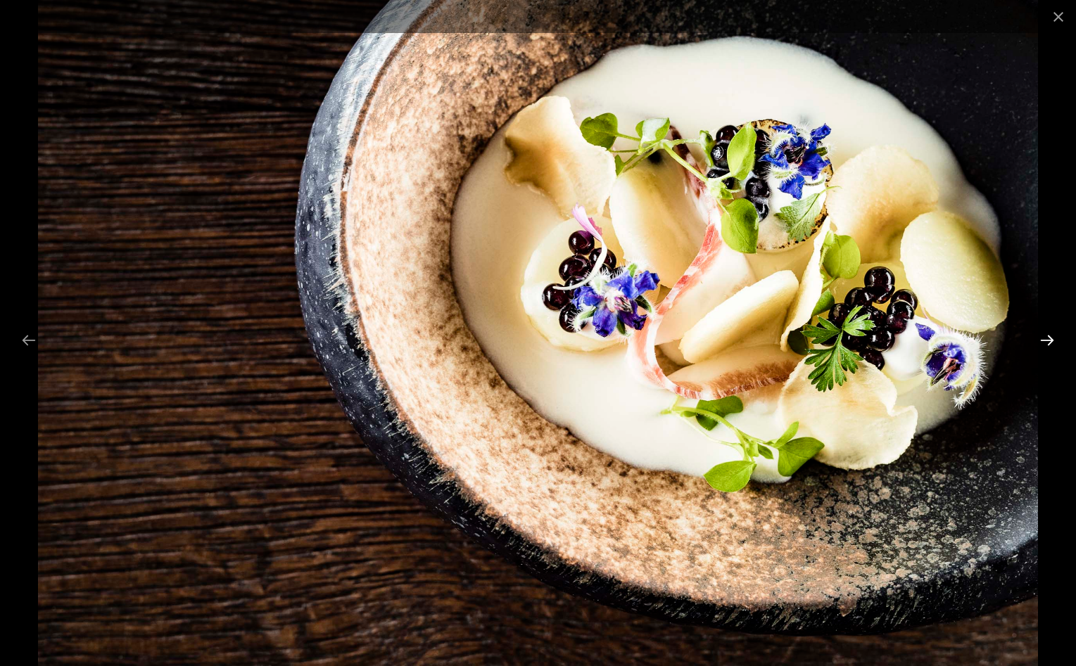
click at [1049, 341] on button "Next slide" at bounding box center [1047, 340] width 30 height 27
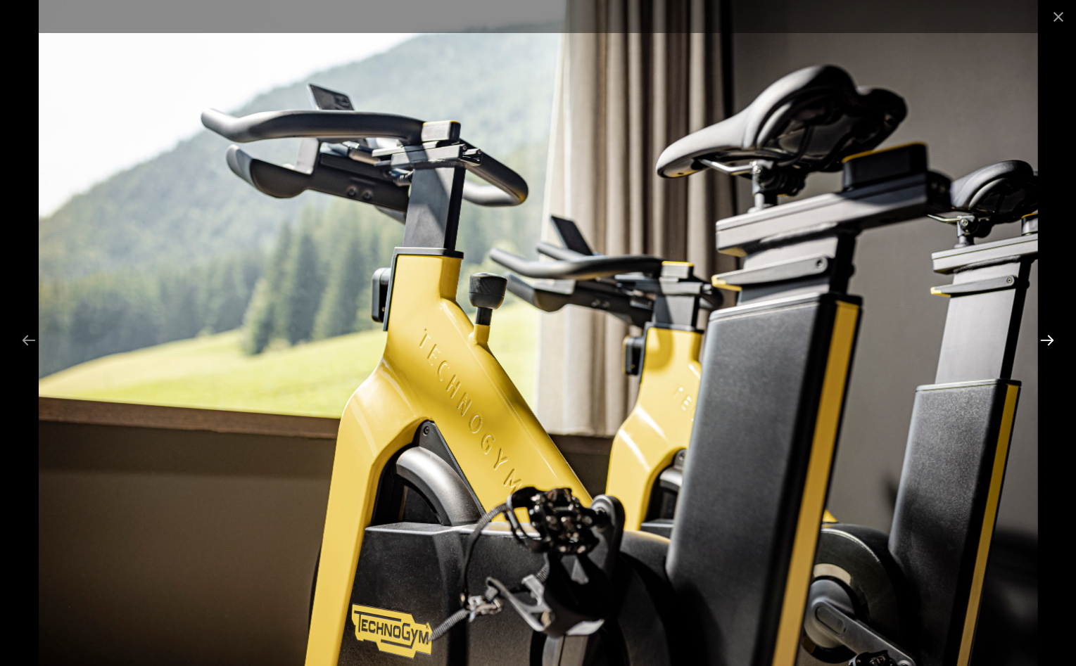
click at [1049, 341] on button "Next slide" at bounding box center [1047, 340] width 30 height 27
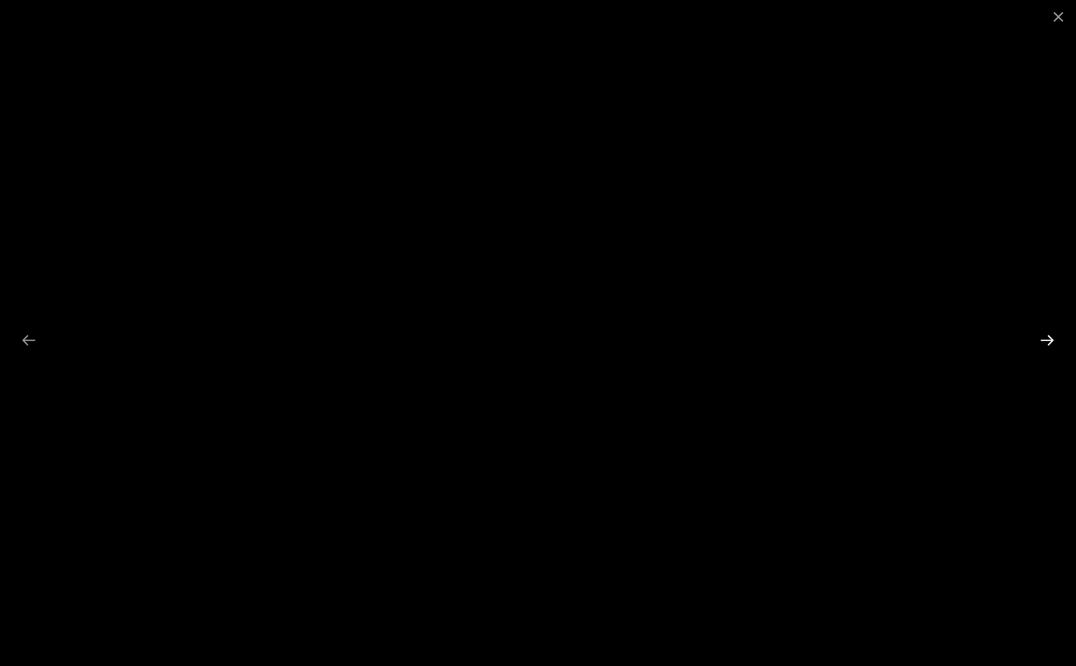
click at [1049, 341] on button "Next slide" at bounding box center [1047, 340] width 30 height 27
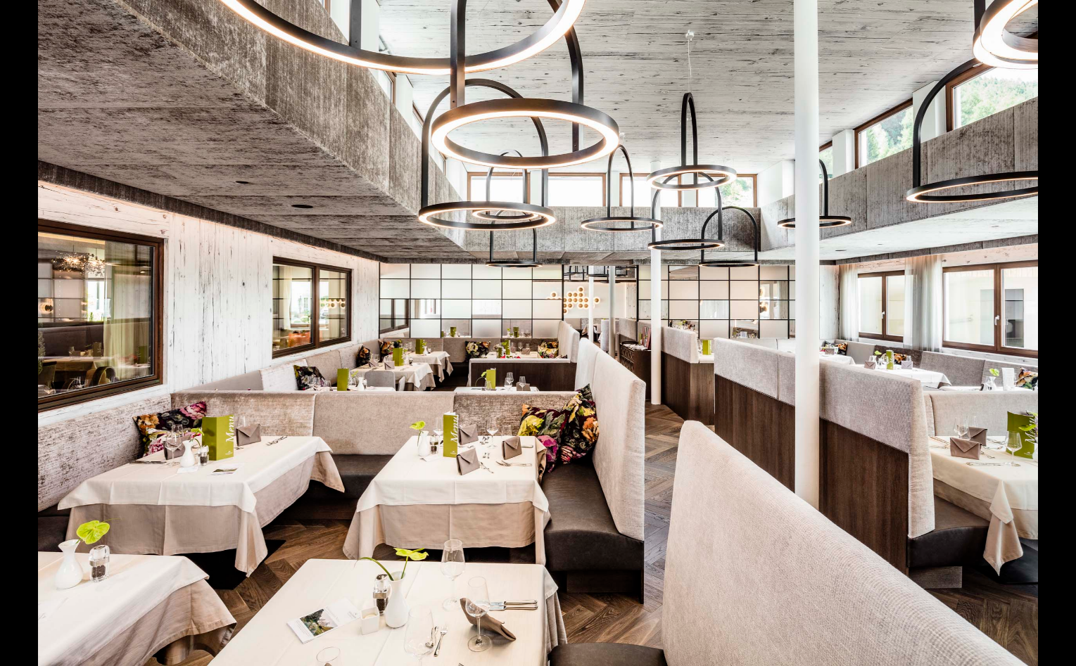
click at [1049, 341] on button "Next slide" at bounding box center [1054, 340] width 30 height 27
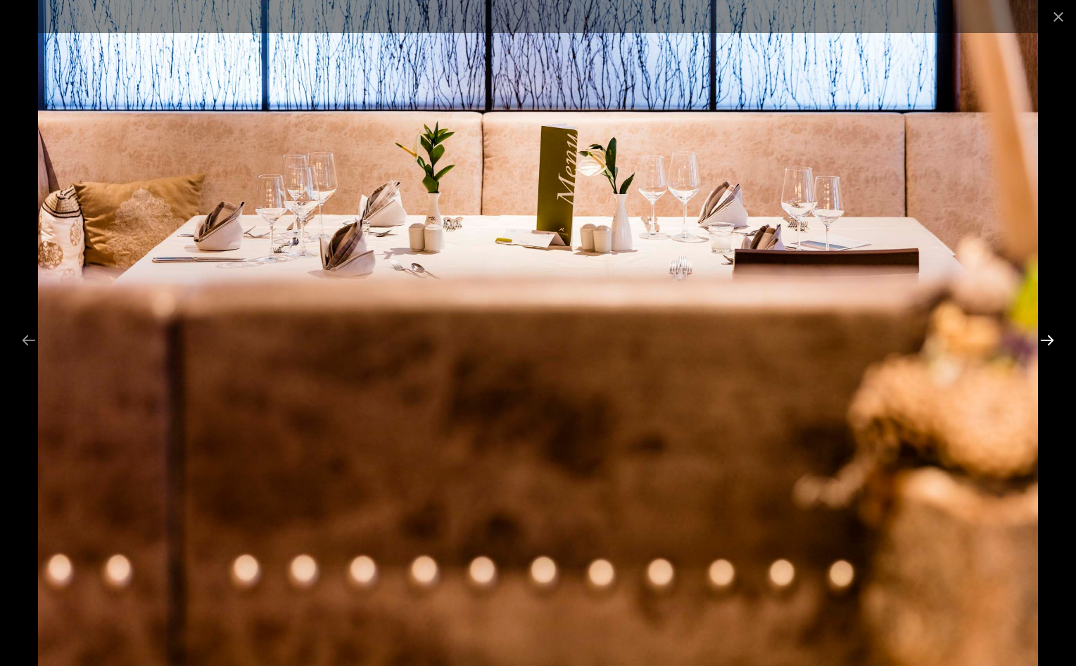
click at [1051, 341] on button "Next slide" at bounding box center [1047, 340] width 30 height 27
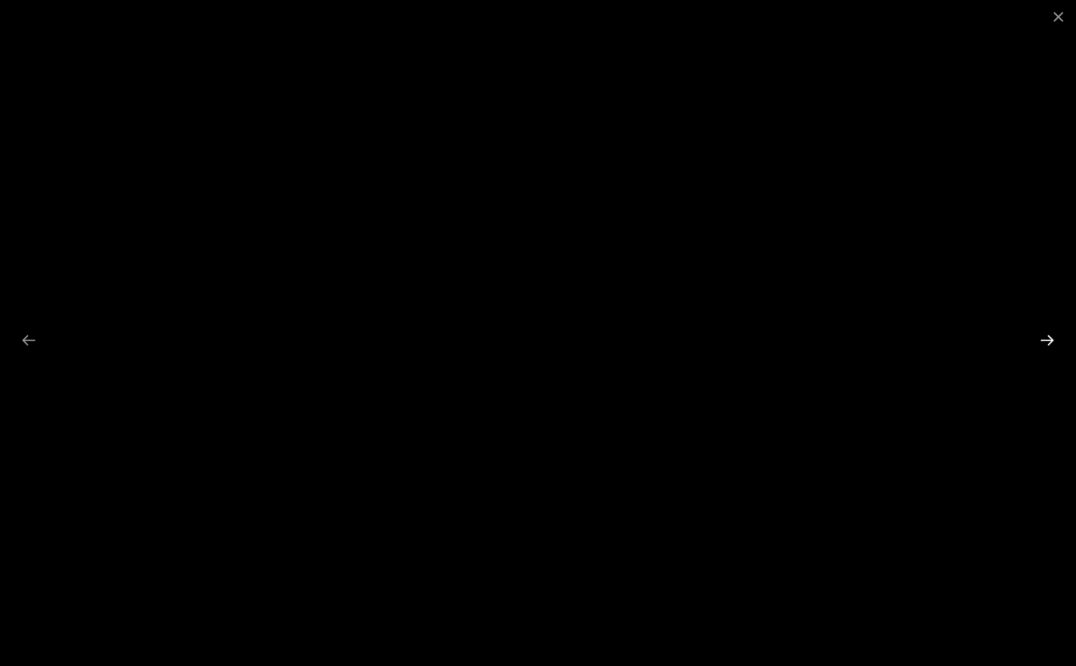
click at [1051, 341] on button "Next slide" at bounding box center [1047, 340] width 30 height 27
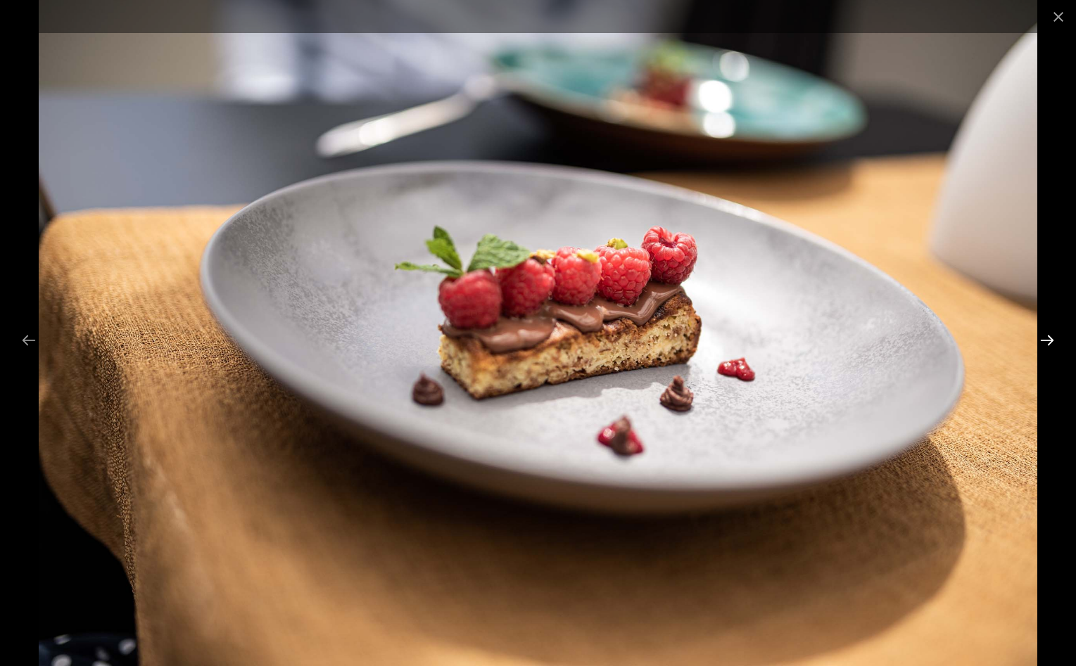
click at [1051, 341] on button "Next slide" at bounding box center [1047, 340] width 30 height 27
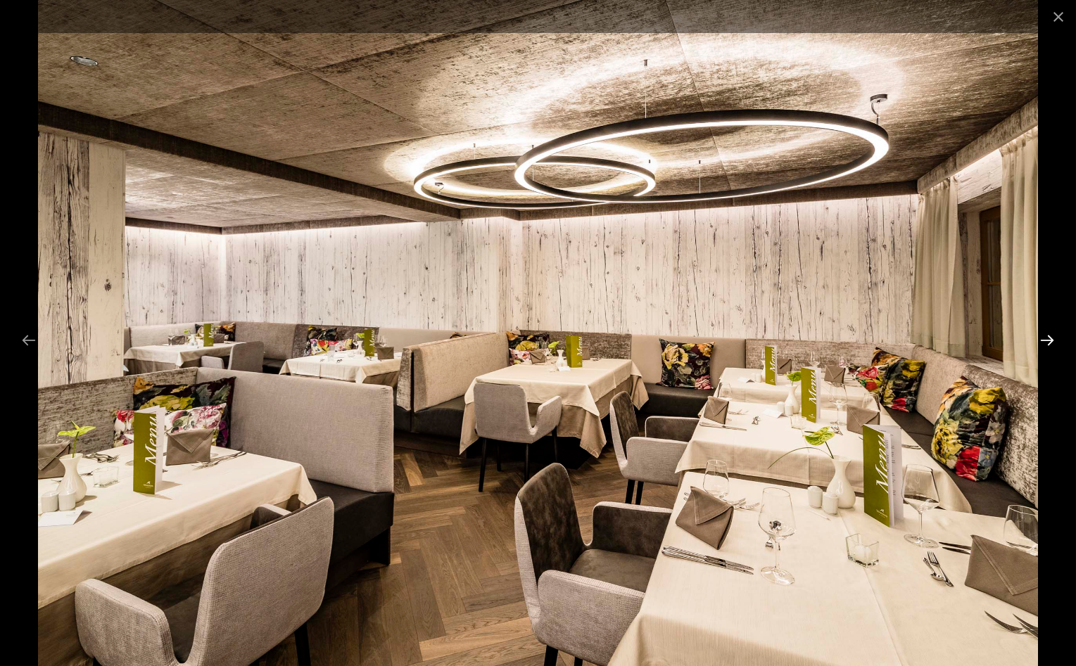
click at [1051, 341] on button "Next slide" at bounding box center [1047, 340] width 30 height 27
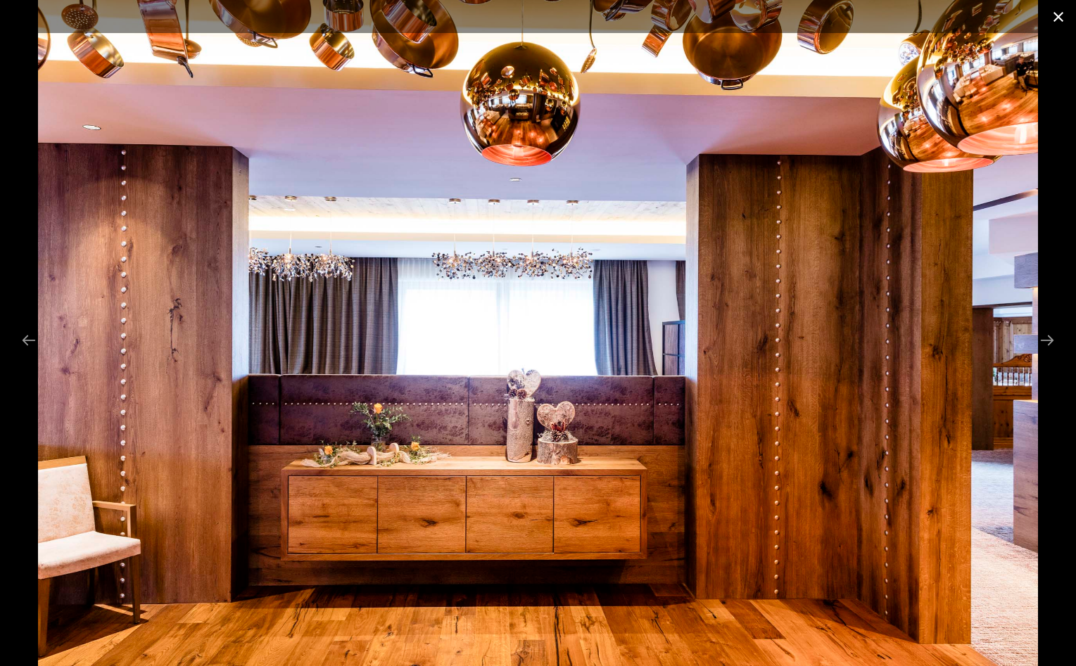
drag, startPoint x: 1057, startPoint y: 6, endPoint x: 1019, endPoint y: 13, distance: 38.6
click at [1056, 6] on button "Close gallery" at bounding box center [1058, 16] width 35 height 33
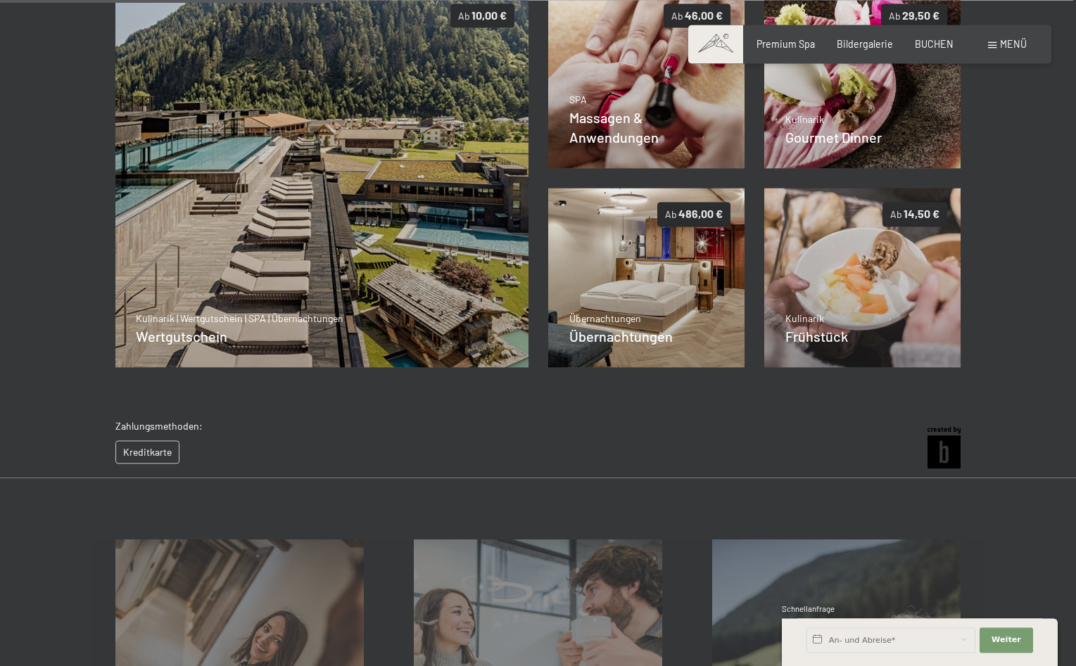
scroll to position [315, 0]
